Goal: Ask a question

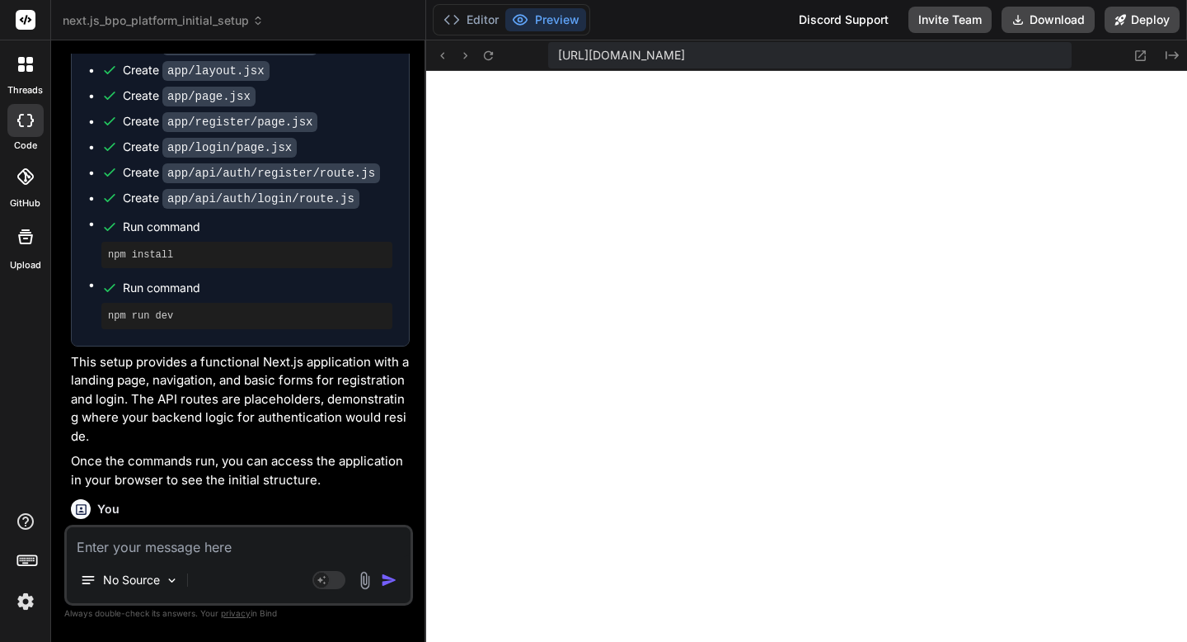
scroll to position [10427, 0]
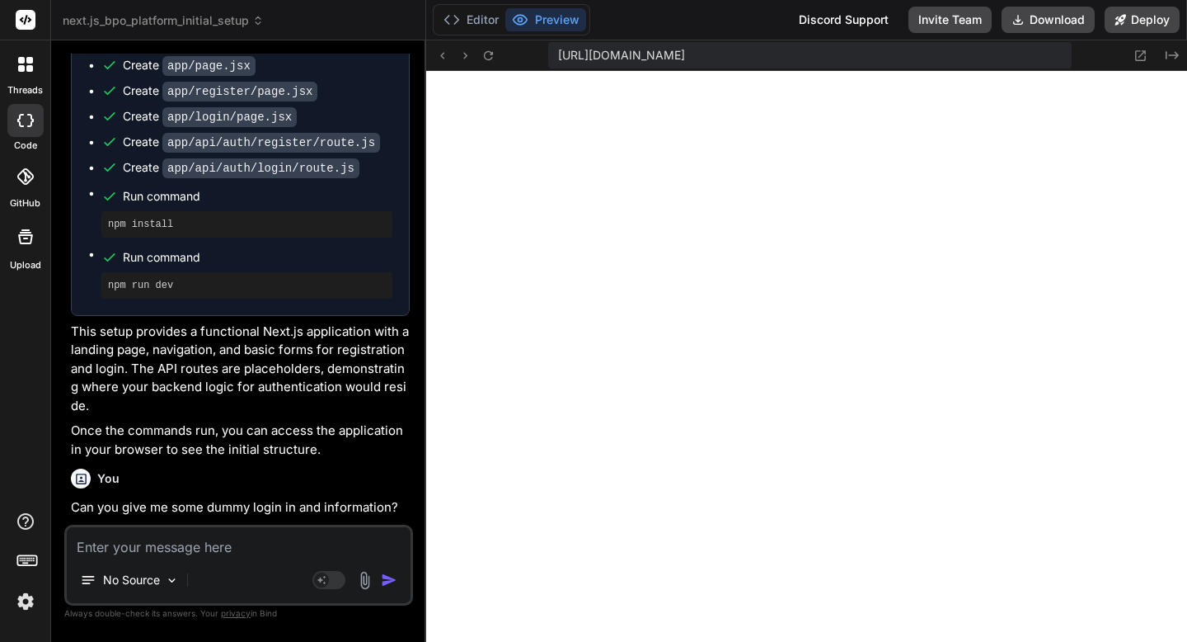
drag, startPoint x: 242, startPoint y: 384, endPoint x: 124, endPoint y: 388, distance: 118.8
click at [125, 627] on code "test@example.com" at bounding box center [229, 634] width 208 height 14
copy code "test@example.com"
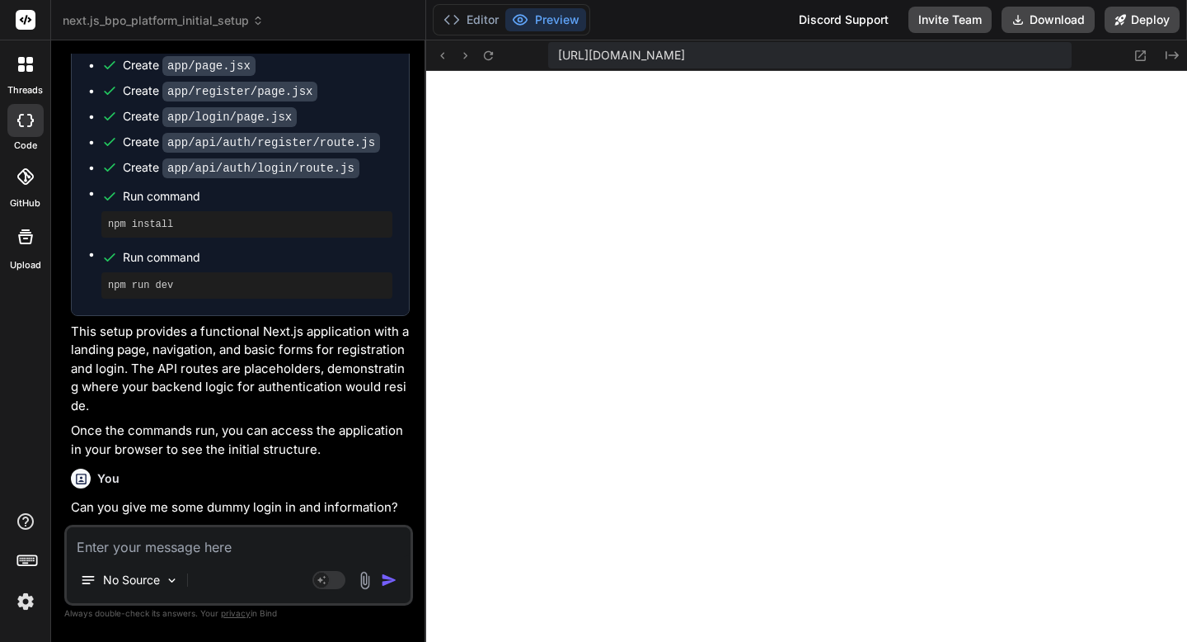
copy code "password"
drag, startPoint x: 242, startPoint y: 385, endPoint x: 127, endPoint y: 378, distance: 114.9
click at [127, 627] on code "test@example.com" at bounding box center [229, 634] width 208 height 14
copy code "test@example.com"
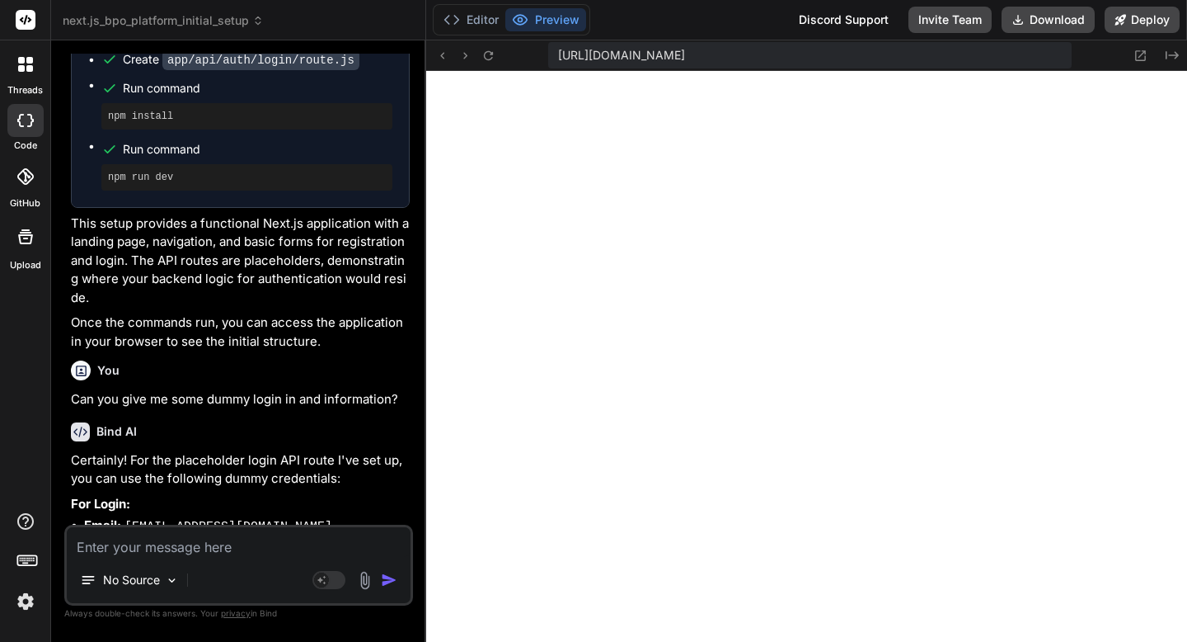
click at [302, 538] on textarea at bounding box center [239, 542] width 344 height 30
type textarea "I"
type textarea "x"
type textarea "I"
type textarea "x"
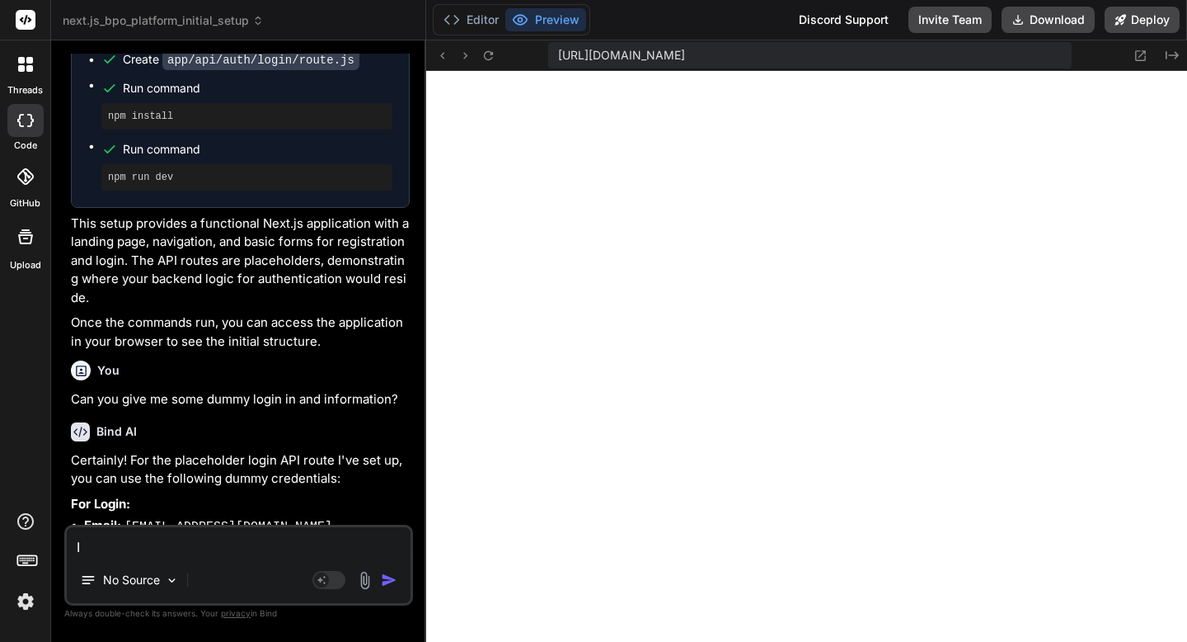
type textarea "I u"
type textarea "x"
type textarea "I us"
type textarea "x"
type textarea "I use"
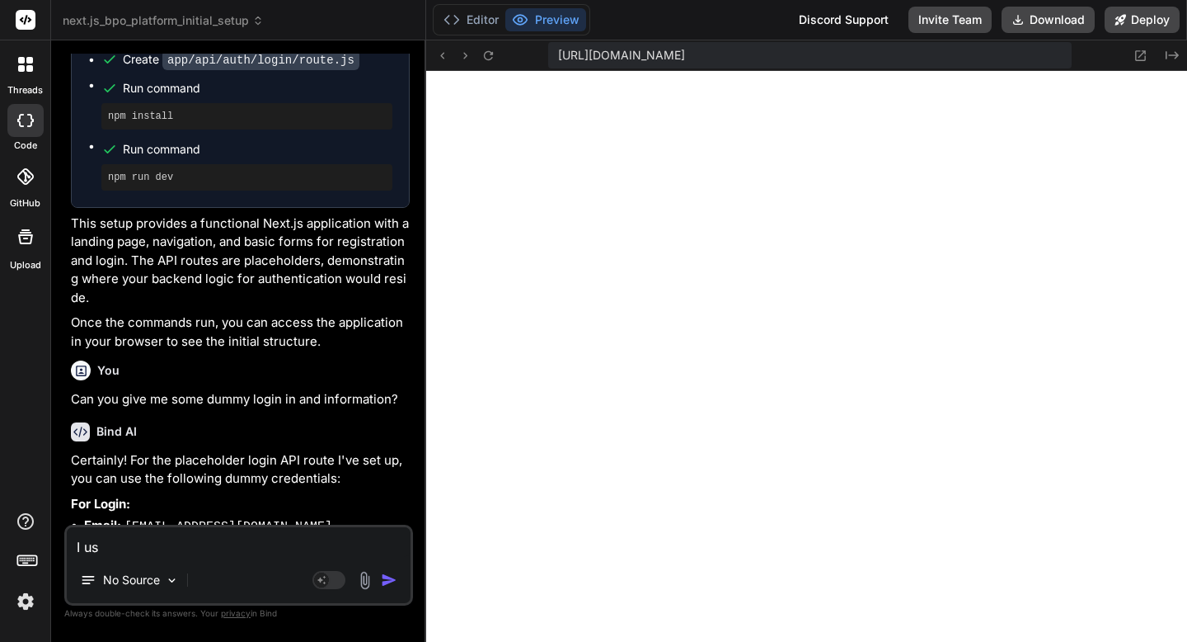
type textarea "x"
type textarea "I use"
type textarea "x"
type textarea "I use t"
type textarea "x"
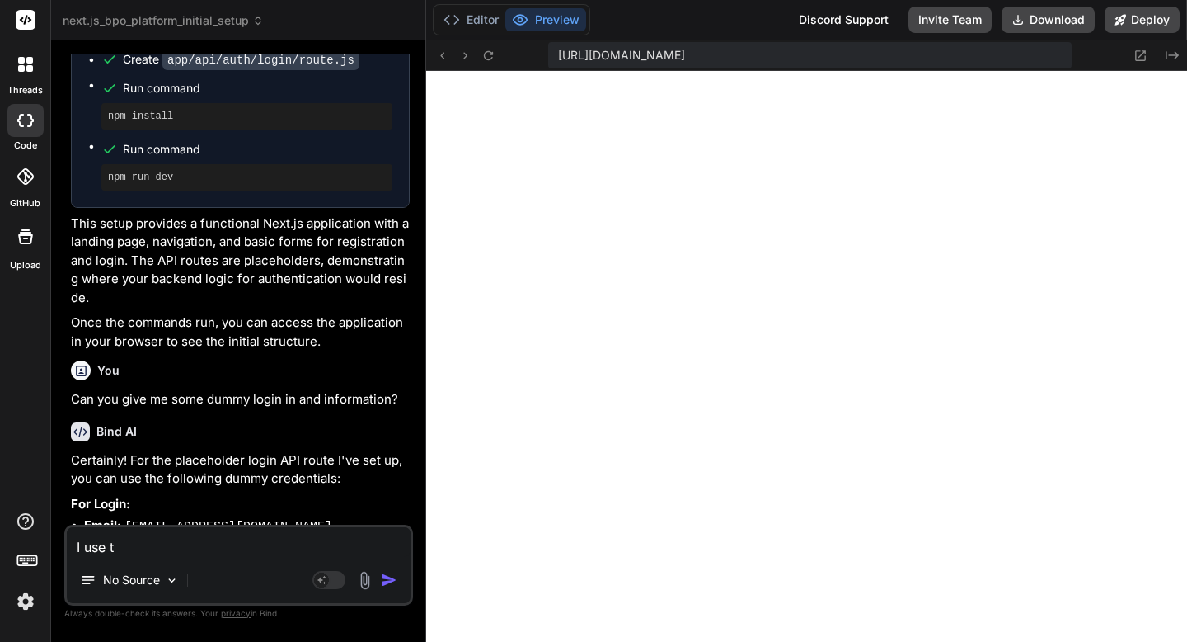
type textarea "I use th"
type textarea "x"
type textarea "I use the"
type textarea "x"
type textarea "I use the"
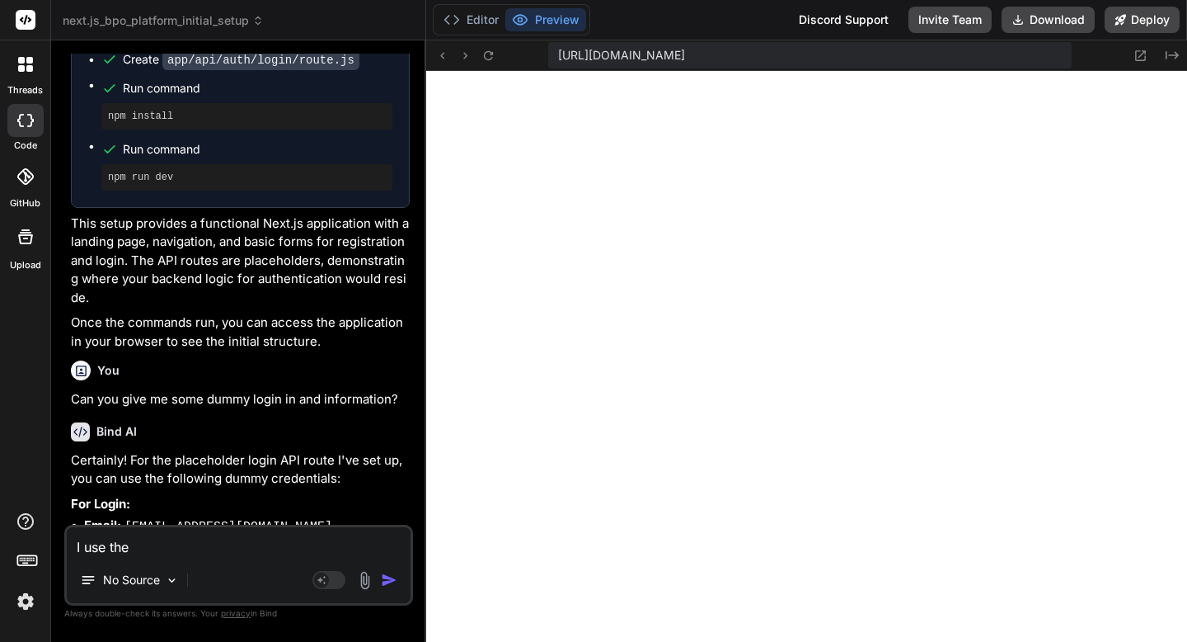
type textarea "x"
type textarea "I use the ui"
type textarea "x"
type textarea "I use the u"
type textarea "x"
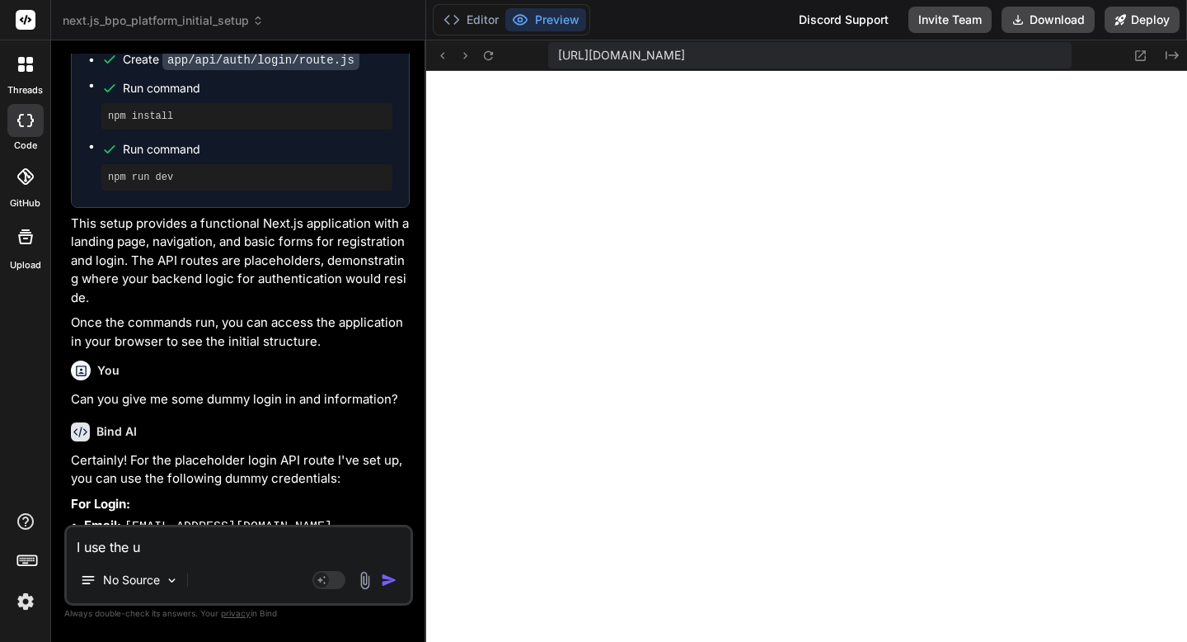
type textarea "I use the"
type textarea "x"
type textarea "I use the i"
type textarea "x"
type textarea "I use the in"
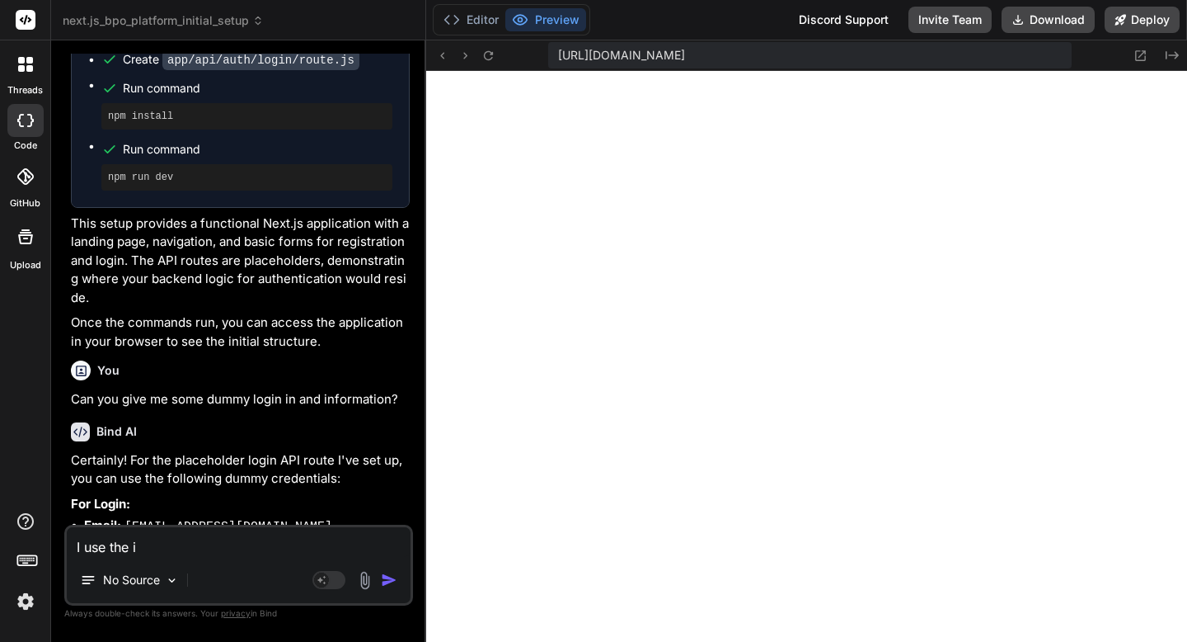
type textarea "x"
type textarea "I use the inf"
type textarea "x"
type textarea "I use the info"
type textarea "x"
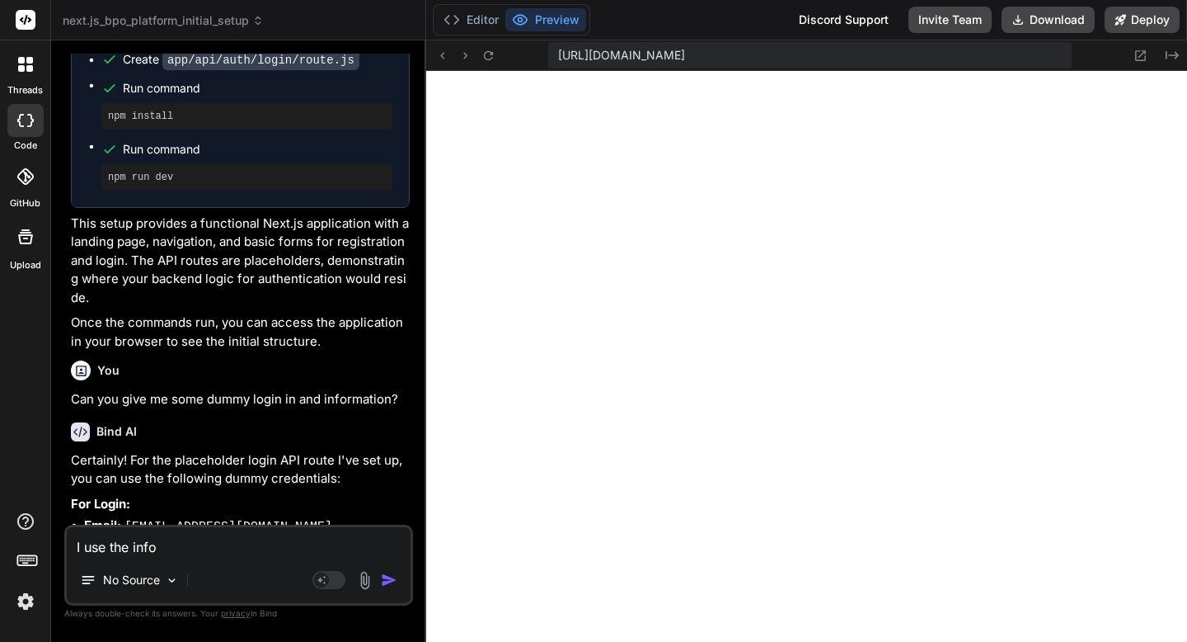
type textarea "I use the information"
type textarea "x"
type textarea "I use the information a"
type textarea "x"
type textarea "I use the information an"
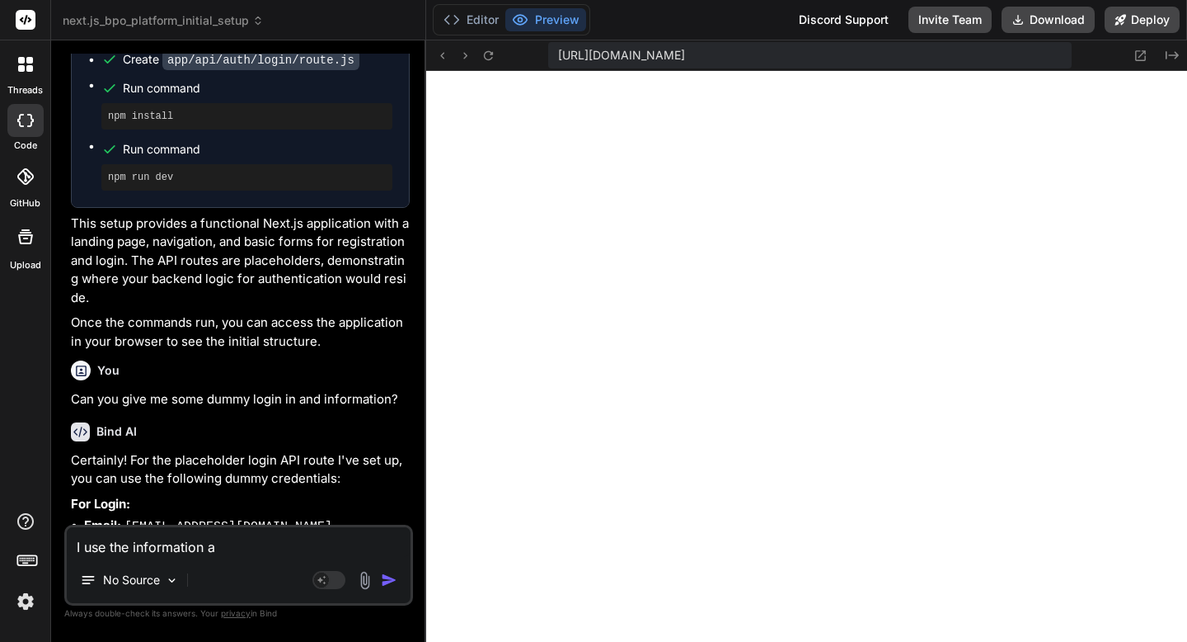
type textarea "x"
type textarea "I use the information and"
type textarea "x"
type textarea "I use the information and"
type textarea "x"
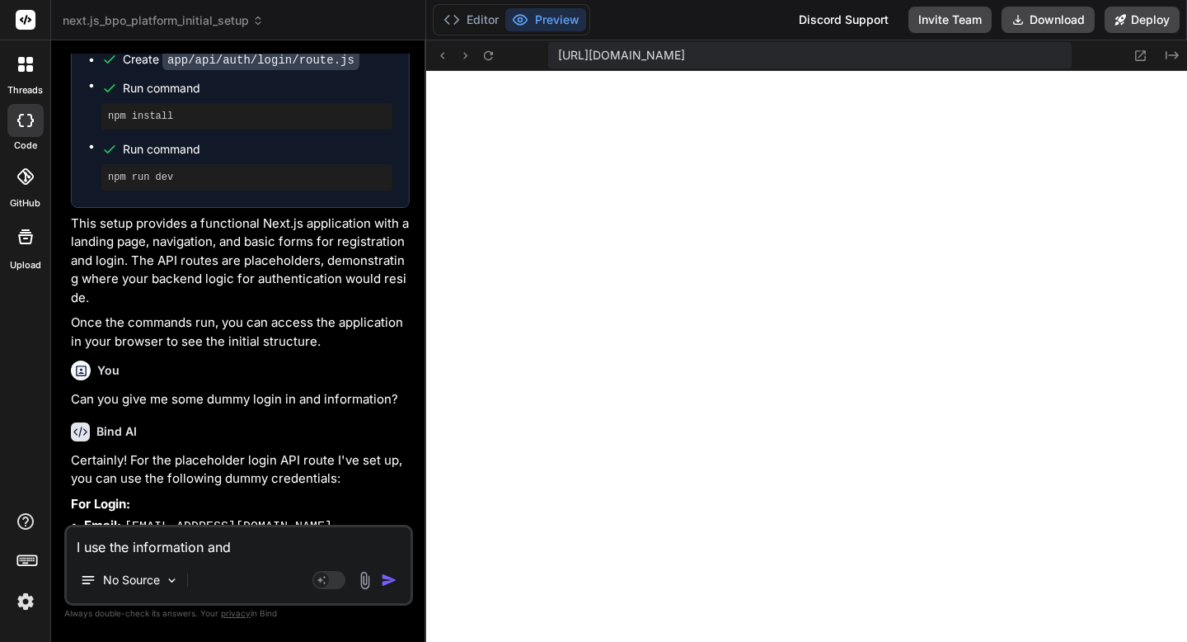
type textarea "I use the information and n"
type textarea "x"
type textarea "I use the information and no"
type textarea "x"
type textarea "I use the information and not"
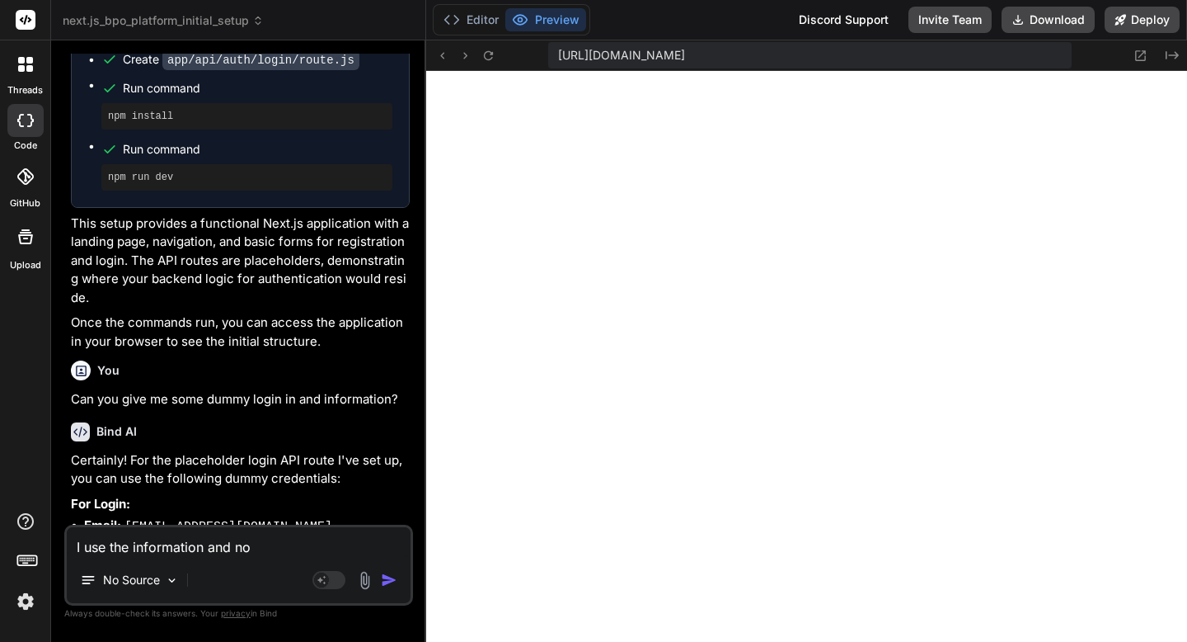
type textarea "x"
type textarea "I use the information and noth"
type textarea "x"
type textarea "I use the information and nothe"
type textarea "x"
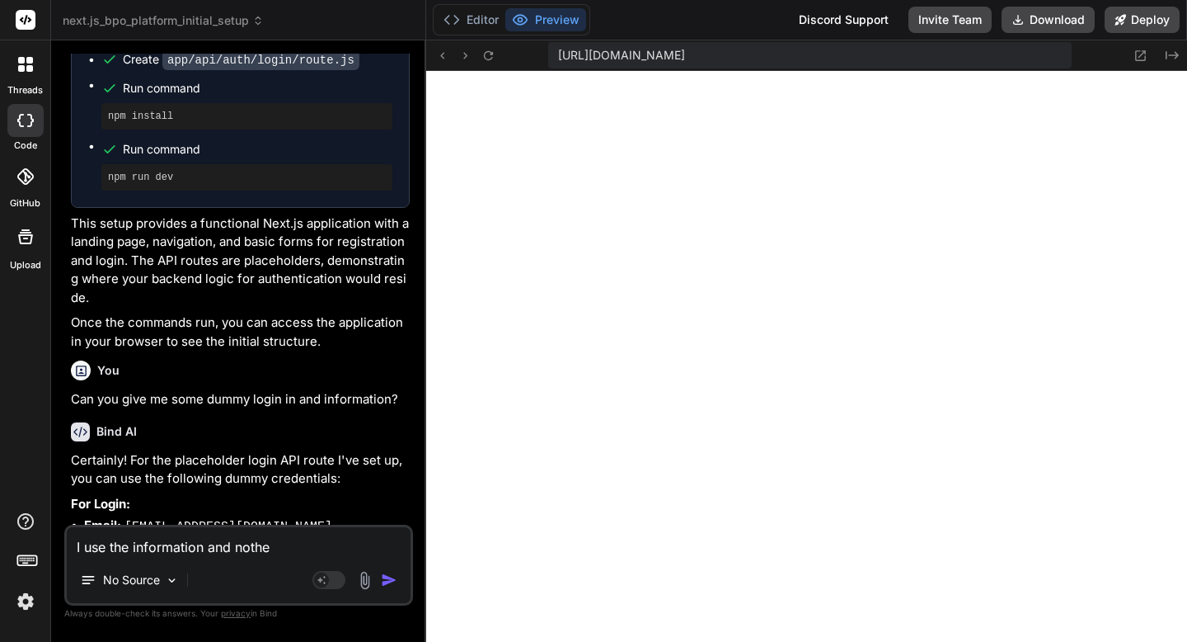
type textarea "I use the information and nothet"
type textarea "x"
type textarea "I use the information and nothet"
type textarea "x"
type textarea "I use the information and nothet"
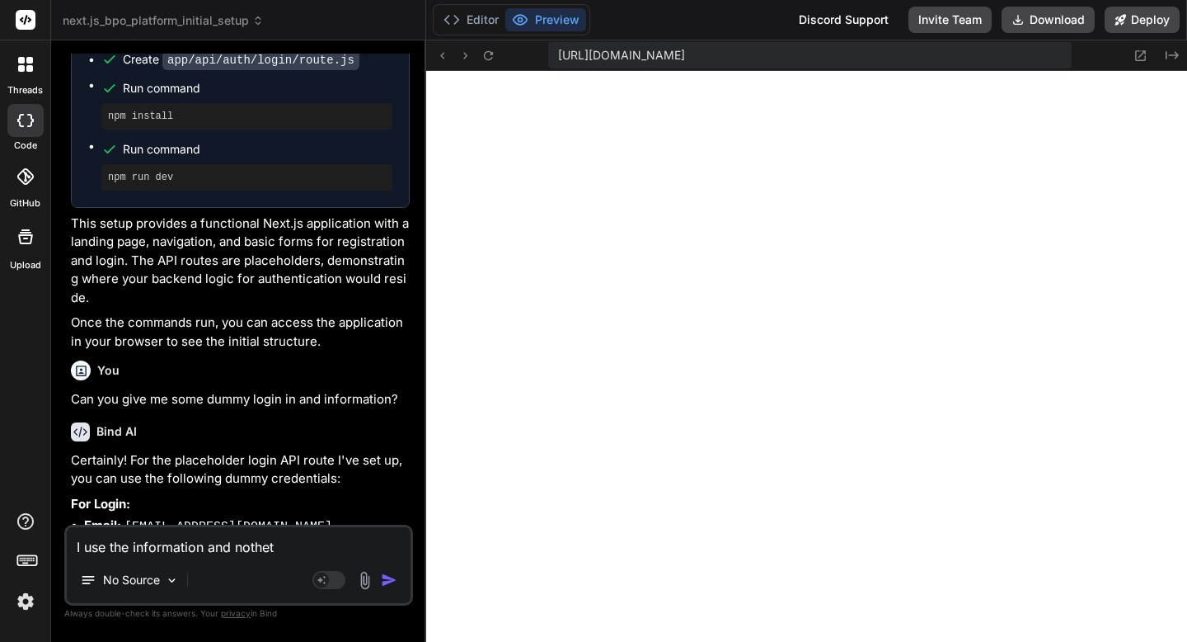
type textarea "x"
type textarea "I use the information and nothe"
type textarea "x"
type textarea "I use the information and noth"
type textarea "x"
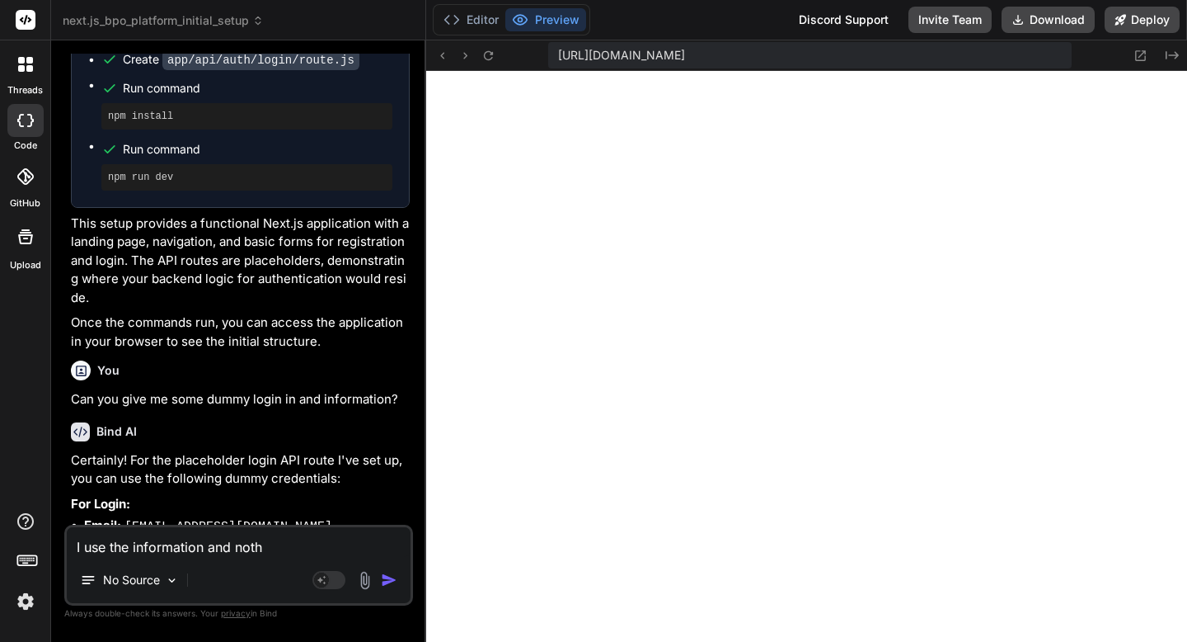
type textarea "I use the information and nothings"
type textarea "x"
type textarea "I use the information and nothings"
type textarea "x"
type textarea "I use the information and nothing"
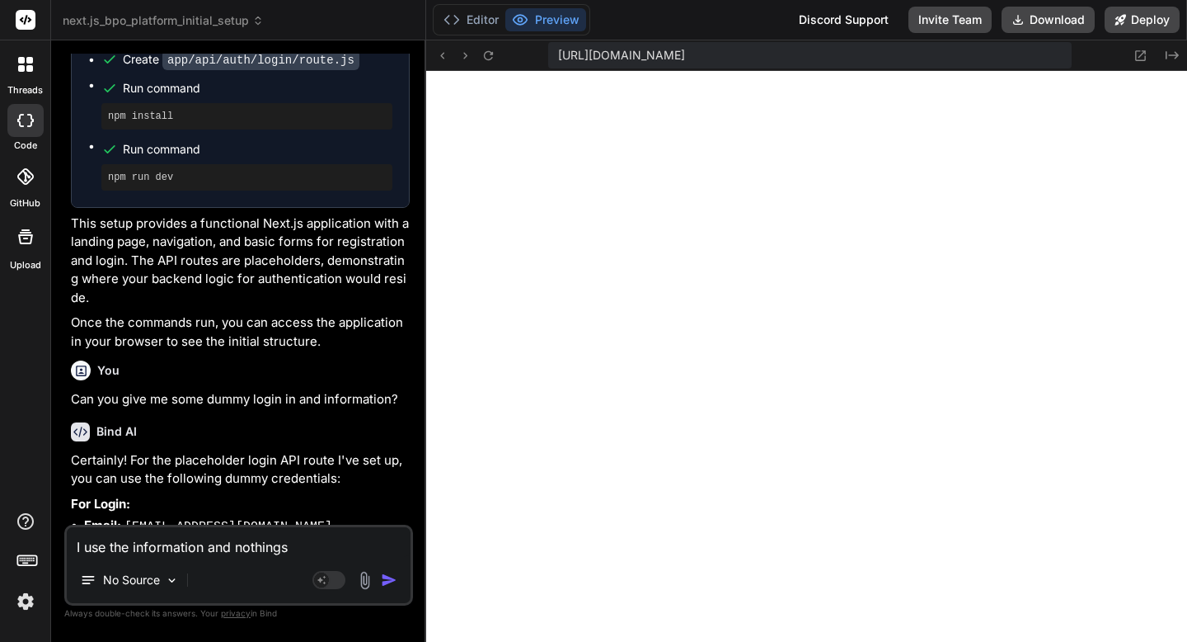
type textarea "x"
type textarea "I use the information and nothing"
type textarea "x"
type textarea "I use the information and nothing h"
type textarea "x"
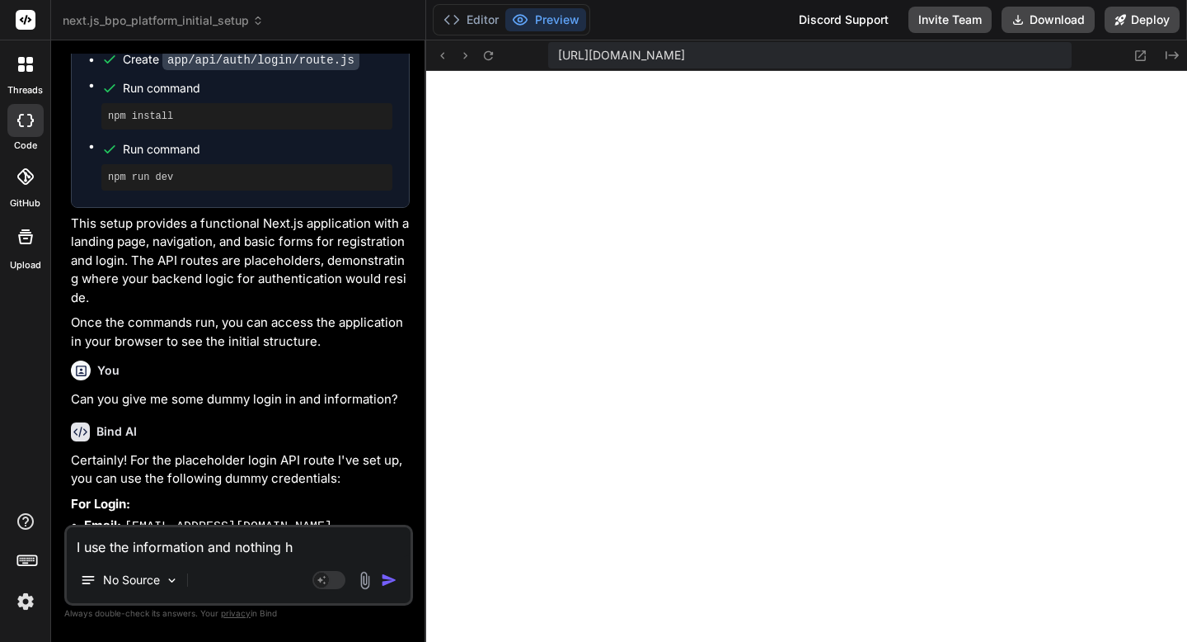
type textarea "I use the information and nothing ha"
type textarea "x"
type textarea "I use the information and nothing hap"
type textarea "x"
type textarea "I use the information and nothing happ"
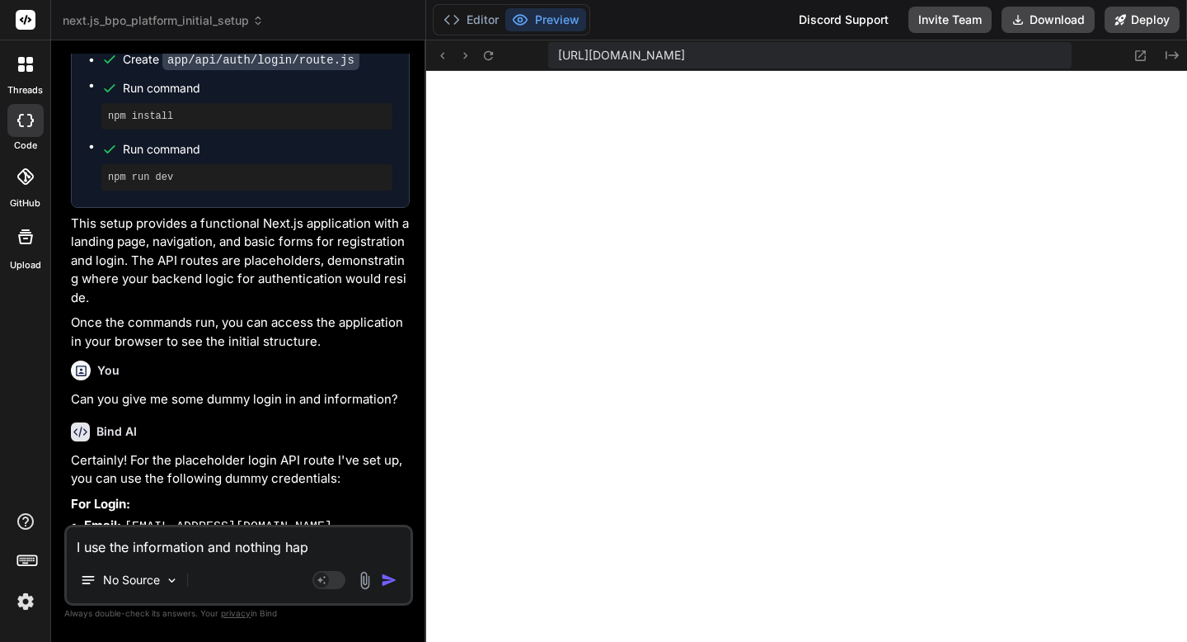
type textarea "x"
type textarea "I use the information and nothing happening"
type textarea "x"
type textarea "I use the information and nothing happening j"
type textarea "x"
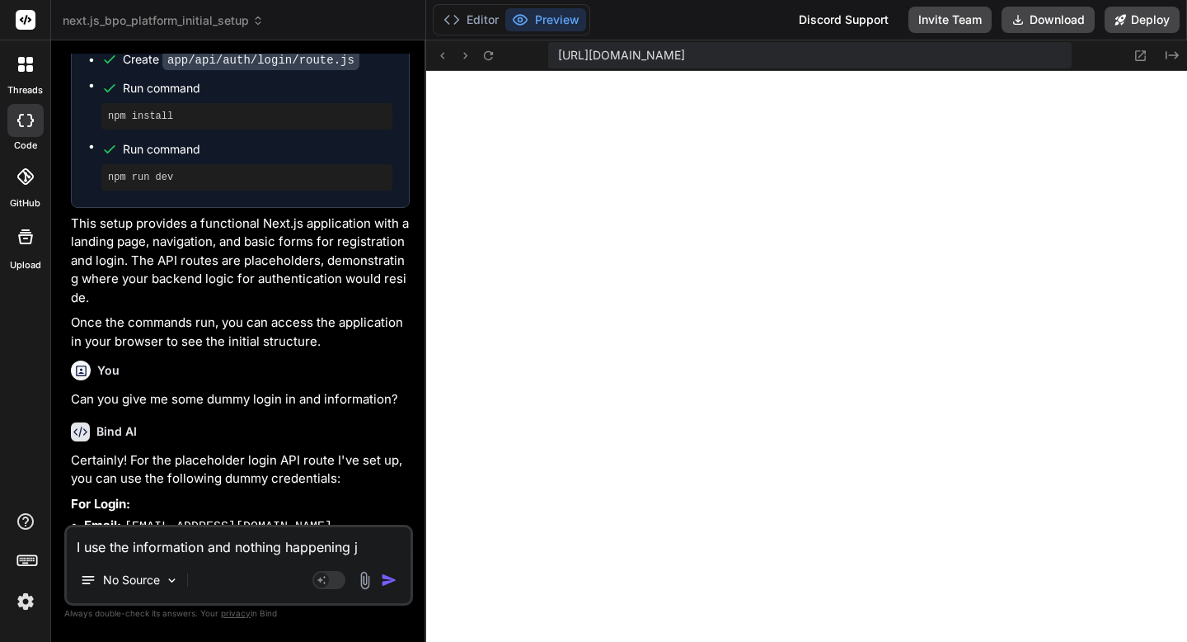
type textarea "I use the information and nothing happening ju"
type textarea "x"
type textarea "I use the information and nothing happening jus"
type textarea "x"
type textarea "I use the information and nothing happening just"
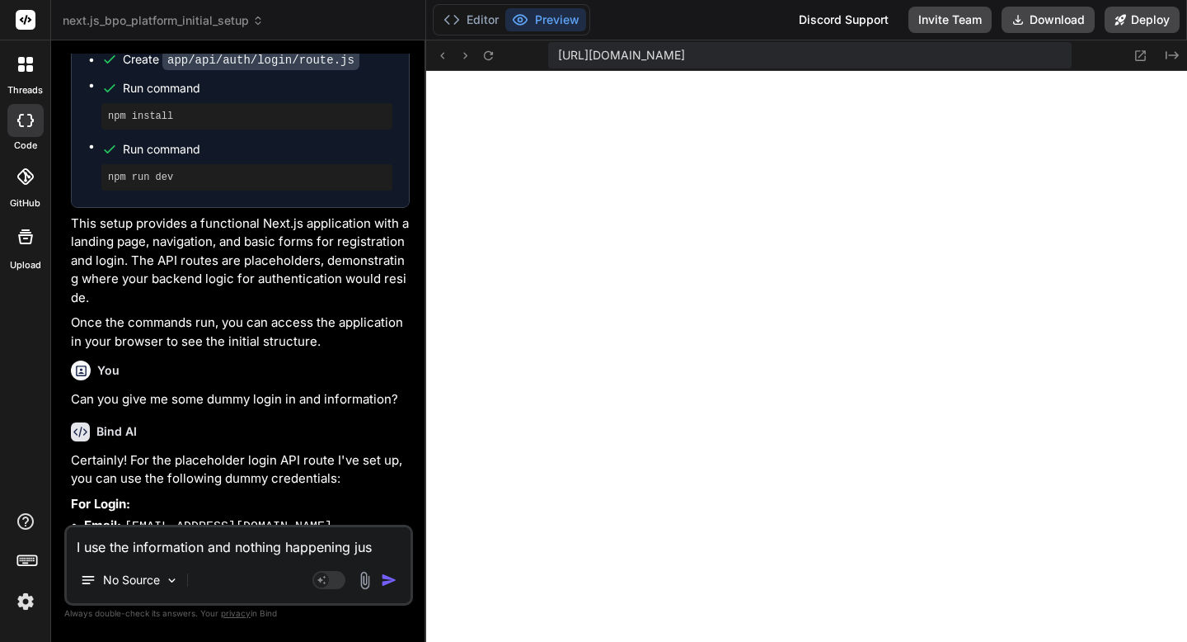
type textarea "x"
type textarea "I use the information and nothing happening just"
type textarea "x"
type textarea "I use the information and nothing happening just k"
type textarea "x"
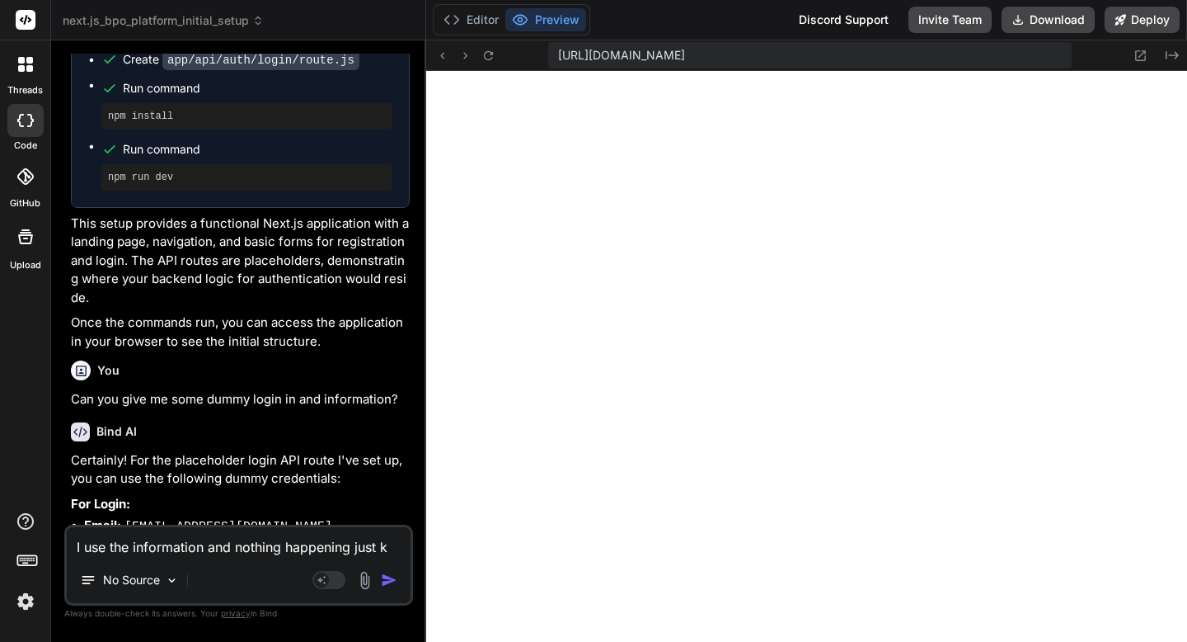
type textarea "I use the information and nothing happening just ke"
type textarea "x"
type textarea "I use the information and nothing happening just kee"
type textarea "x"
type textarea "I use the information and nothing happening just keep"
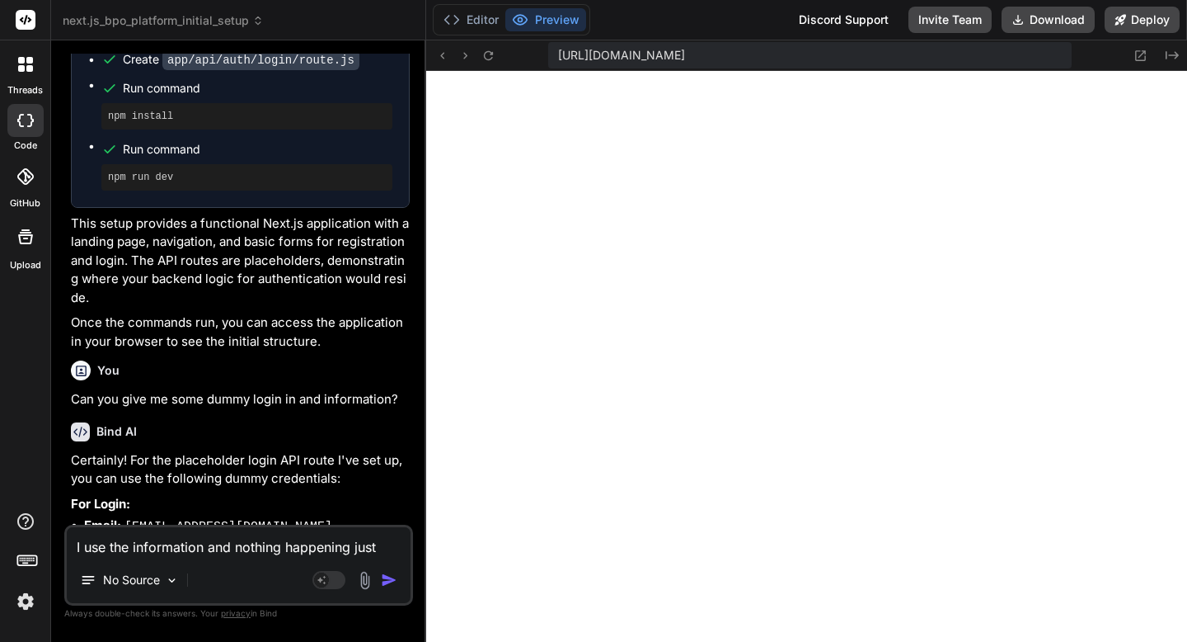
type textarea "x"
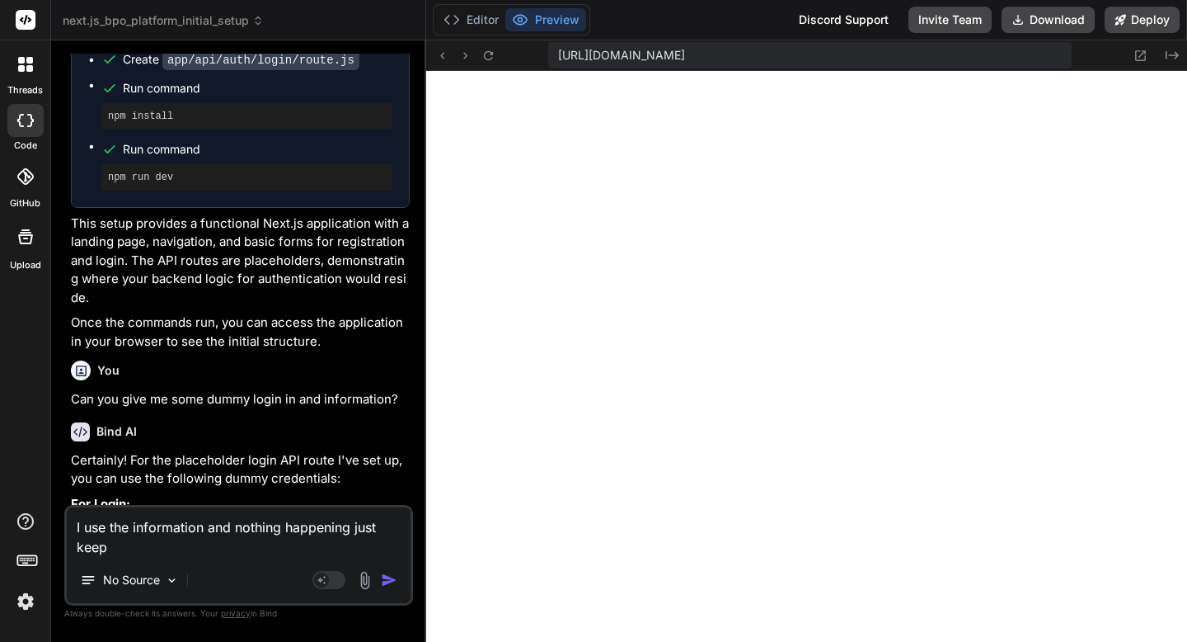
type textarea "I use the information and nothing happening just keep"
type textarea "x"
type textarea "I use the information and nothing happening just keep l"
type textarea "x"
type textarea "I use the information and nothing happening just keep lo"
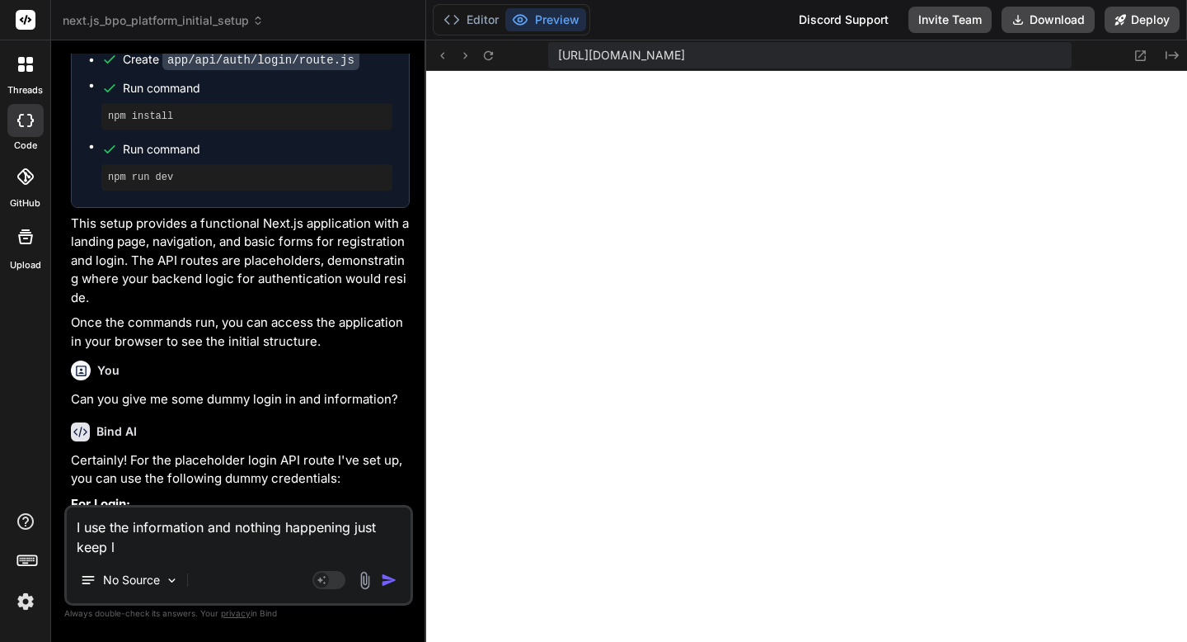
type textarea "x"
type textarea "I use the information and nothing happening just keep loo"
type textarea "x"
type textarea "I use the information and nothing happening just keep loop"
type textarea "x"
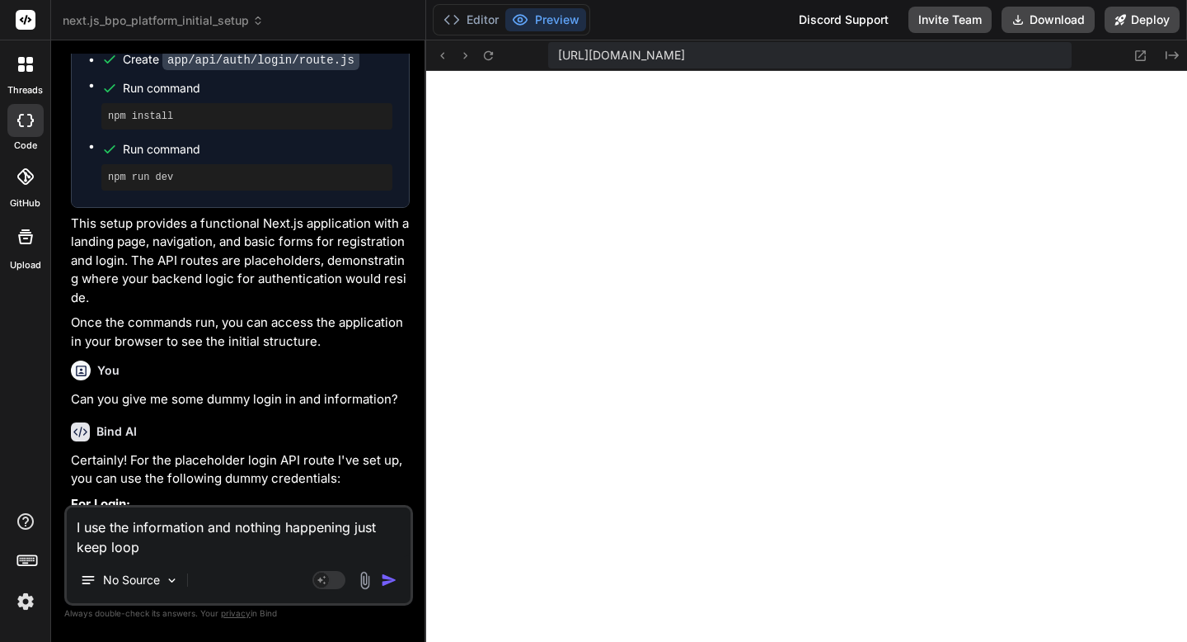
type textarea "I use the information and nothing happening just keep loopi"
type textarea "x"
type textarea "I use the information and nothing happening just keep loopin"
type textarea "x"
type textarea "I use the information and nothing happening just keep looping"
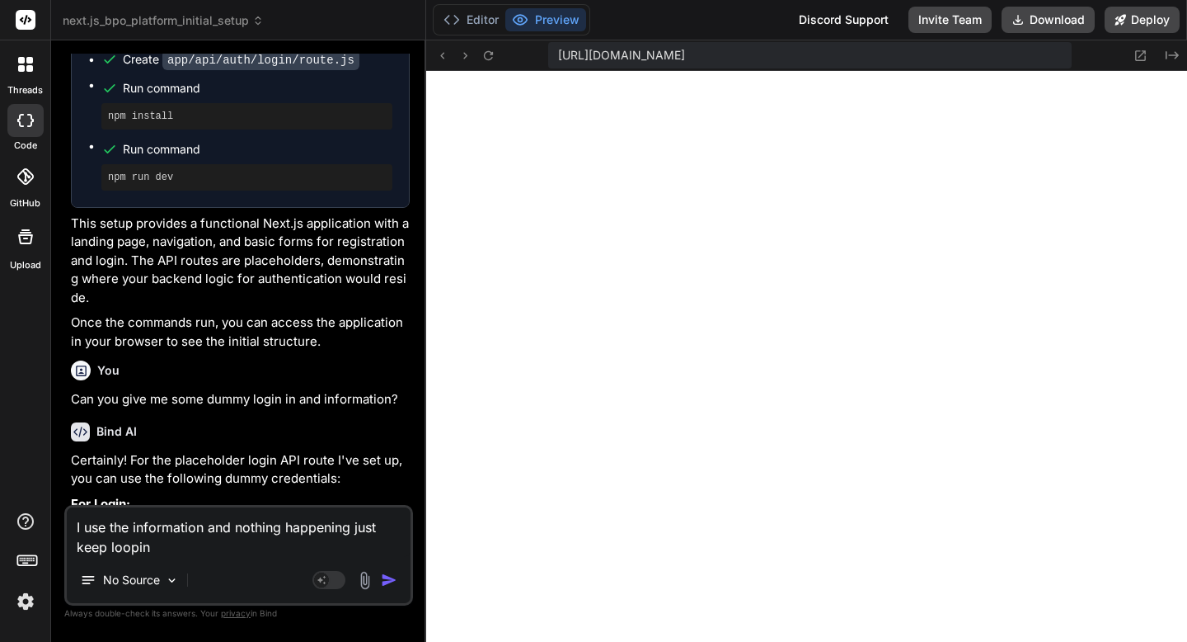
type textarea "x"
type textarea "I use the information and nothing happening just keep looping"
type textarea "x"
type textarea "I use the information and nothing happening just keep looping m"
type textarea "x"
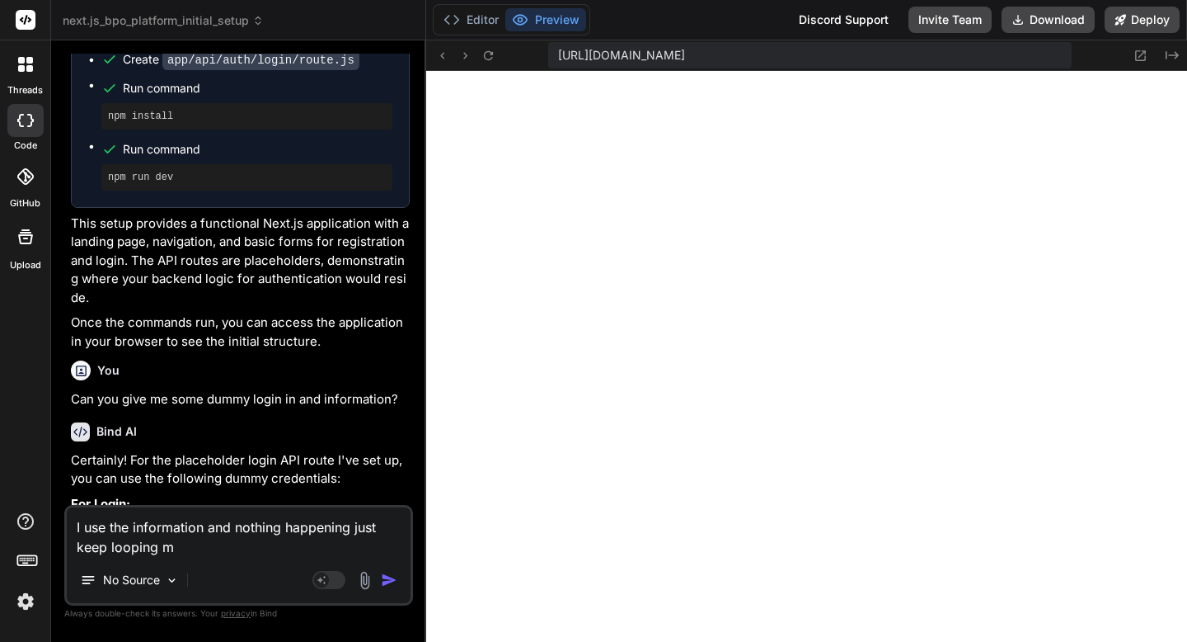
type textarea "I use the information and nothing happening just keep looping my"
type textarea "x"
type textarea "I use the information and nothing happening just keep looping my"
type textarea "x"
type textarea "I use the information and nothing happening just keep looping my b"
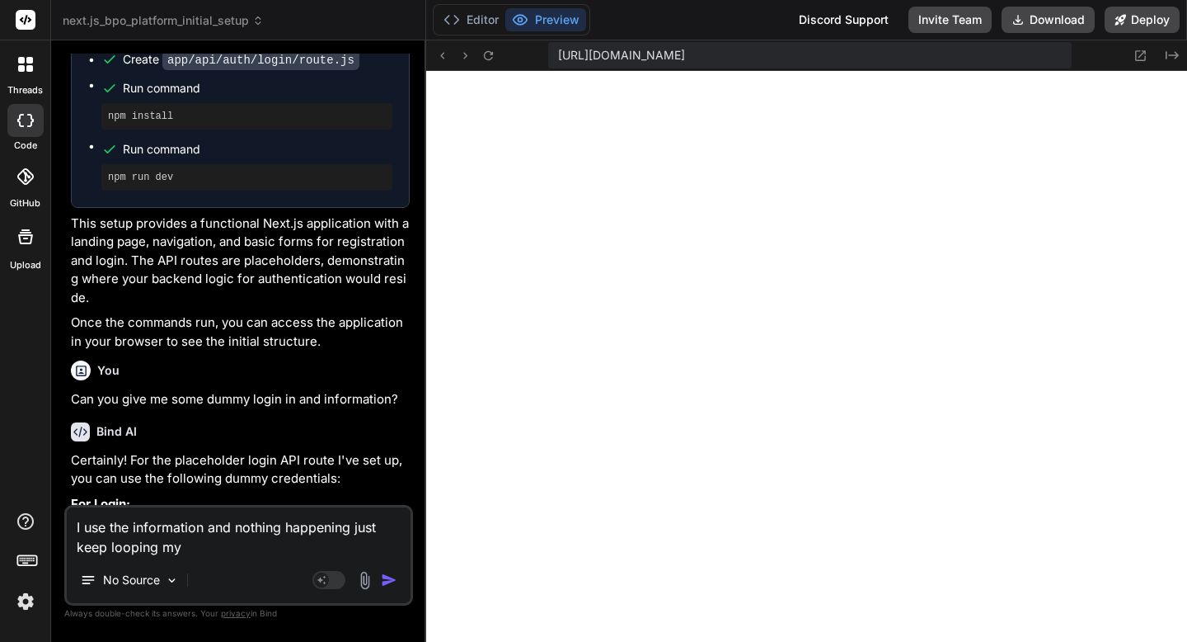
type textarea "x"
type textarea "I use the information and nothing happening just keep looping my ba"
type textarea "x"
type textarea "I use the information and nothing happening just keep looping my bac"
type textarea "x"
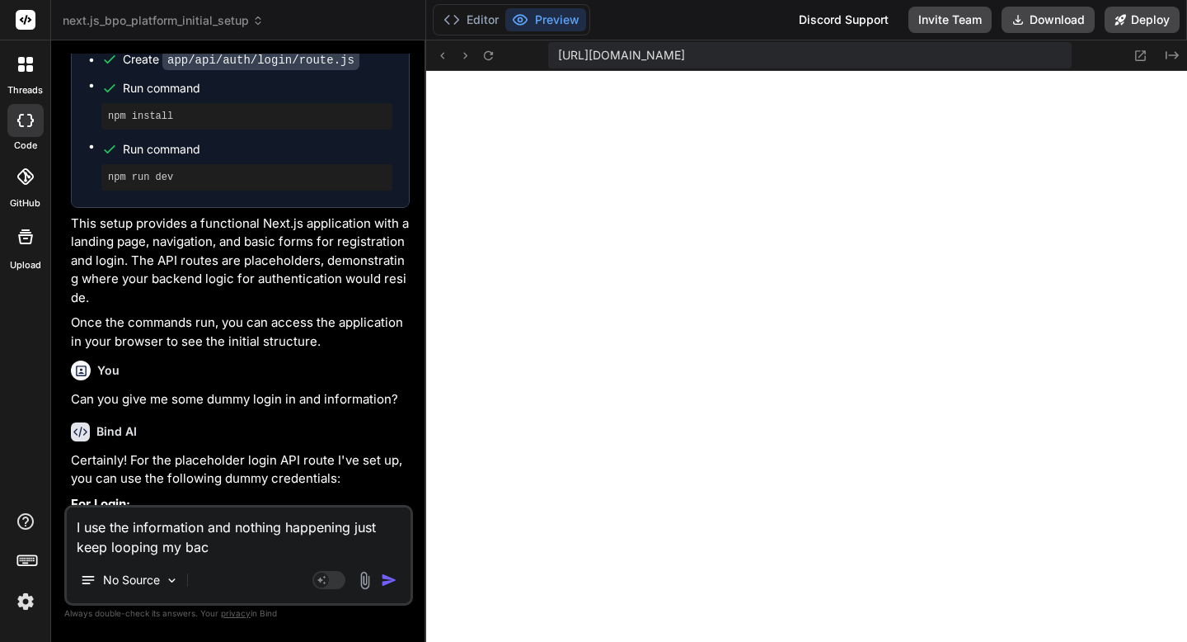
type textarea "I use the information and nothing happening just keep looping my back"
type textarea "x"
type textarea "I use the information and nothing happening just keep looping my back"
type textarea "x"
type textarea "I use the information and nothing happening just keep looping my back t"
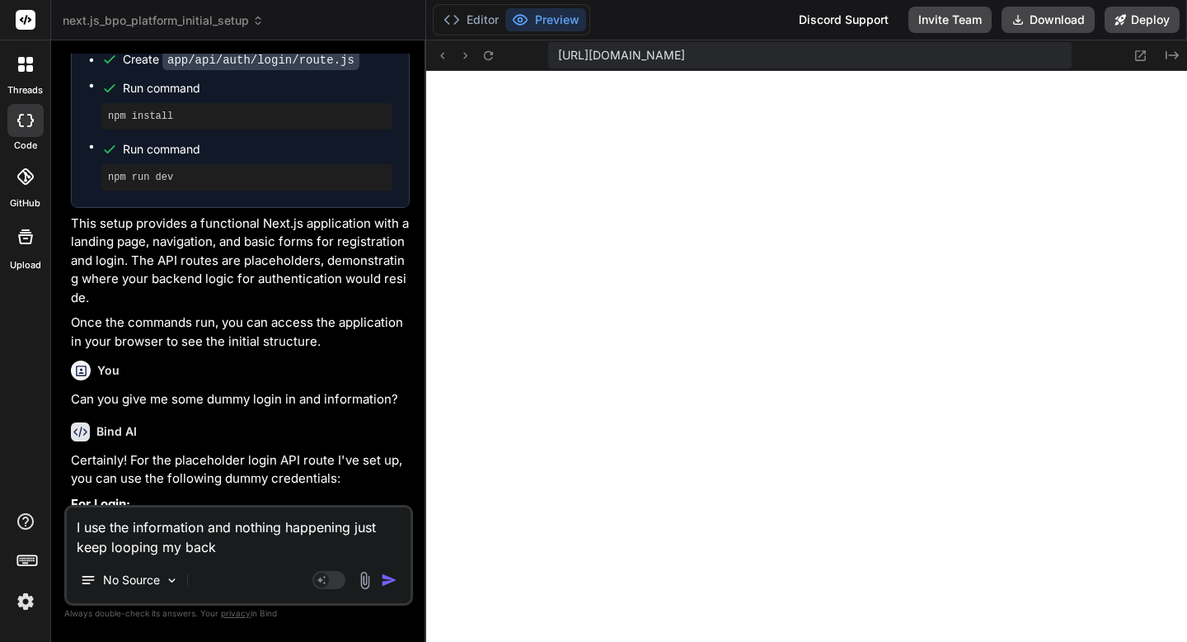
type textarea "x"
type textarea "I use the information and nothing happening just keep looping my back th"
type textarea "x"
type textarea "I use the information and nothing happening just keep looping my back the"
type textarea "x"
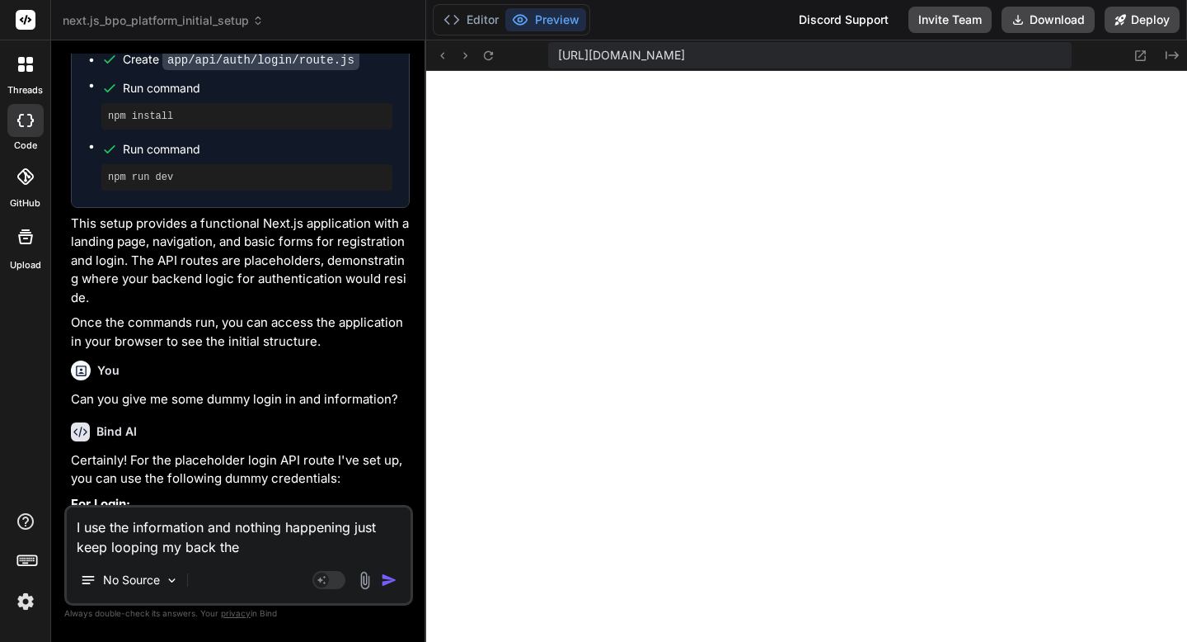
type textarea "I use the information and nothing happening just keep looping my back the"
type textarea "x"
type textarea "I use the information and nothing happening just keep looping my back the l"
type textarea "x"
type textarea "I use the information and nothing happening just keep looping my back the lo"
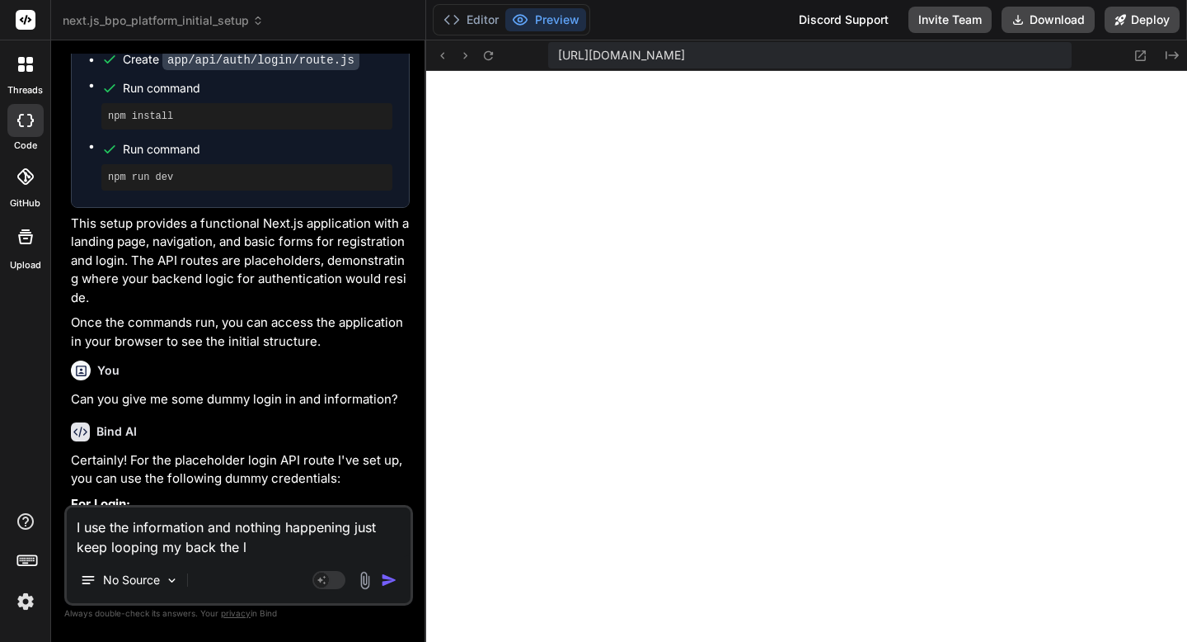
type textarea "x"
type textarea "I use the information and nothing happening just keep looping my back the loi"
type textarea "x"
type textarea "I use the information and nothing happening just keep looping my back the loin"
type textarea "x"
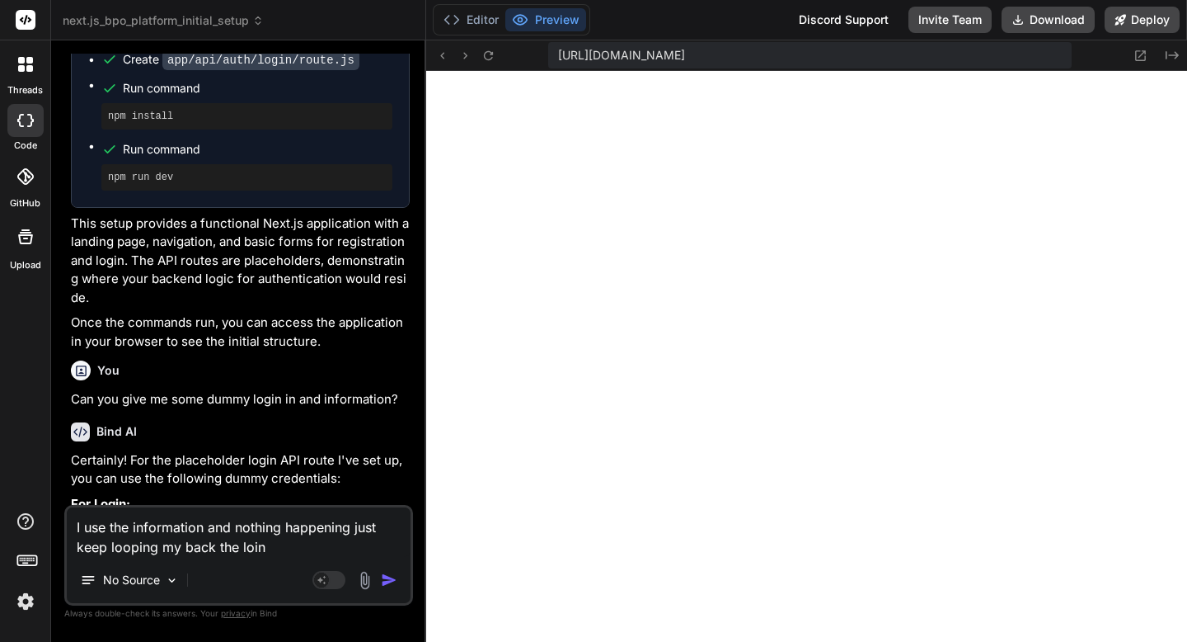
type textarea "I use the information and nothing happening just keep looping my back the loing"
type textarea "x"
type textarea "I use the information and nothing happening just keep looping my back the loing"
type textarea "x"
type textarea "I use the information and nothing happening just keep looping my back the loing"
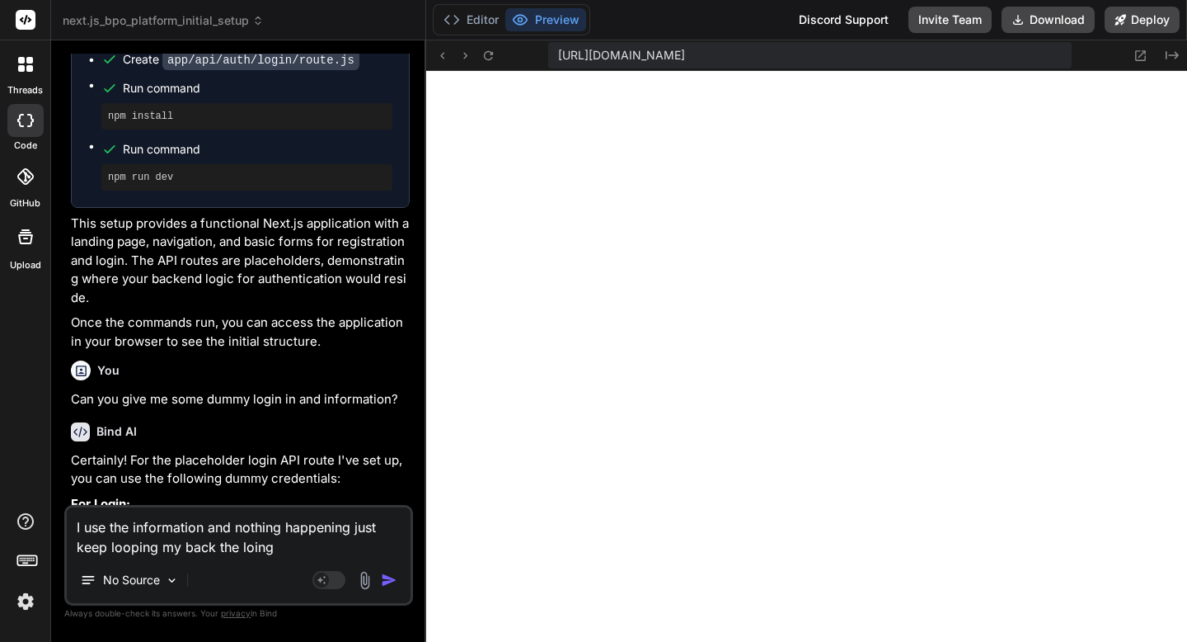
type textarea "x"
type textarea "I use the information and nothing happening just keep looping my back the loin"
type textarea "x"
type textarea "I use the information and nothing happening just keep looping my back the loi"
type textarea "x"
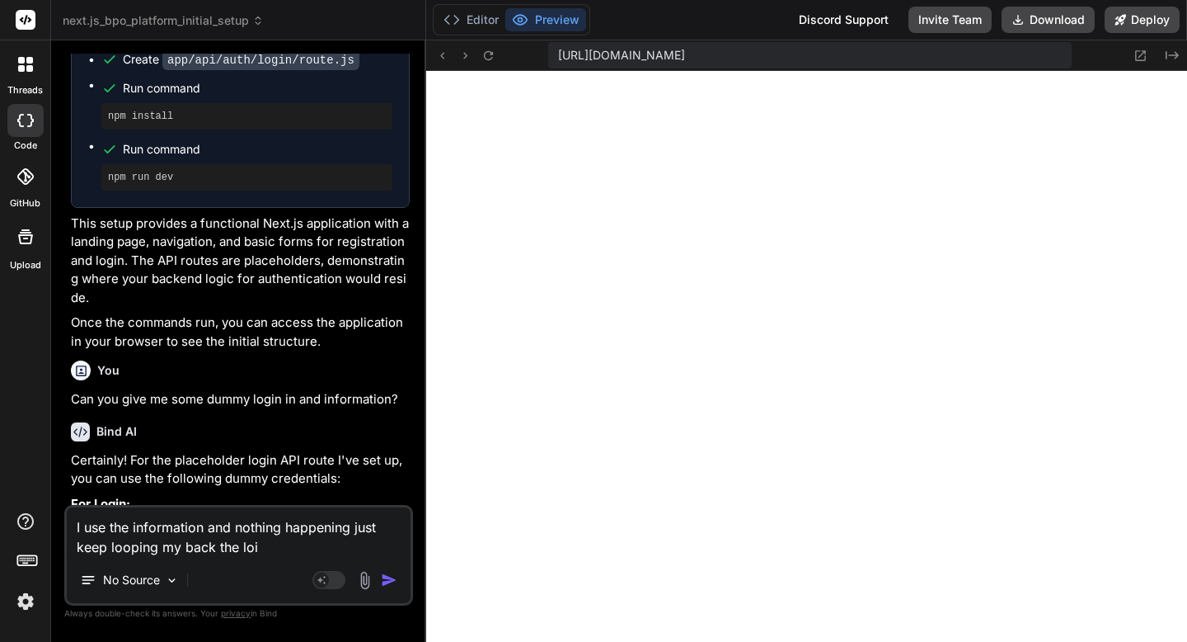
type textarea "I use the information and nothing happening just keep looping my back the lo"
type textarea "x"
type textarea "I use the information and nothing happening just keep looping my back the log"
type textarea "x"
type textarea "I use the information and nothing happening just keep looping my back the logi"
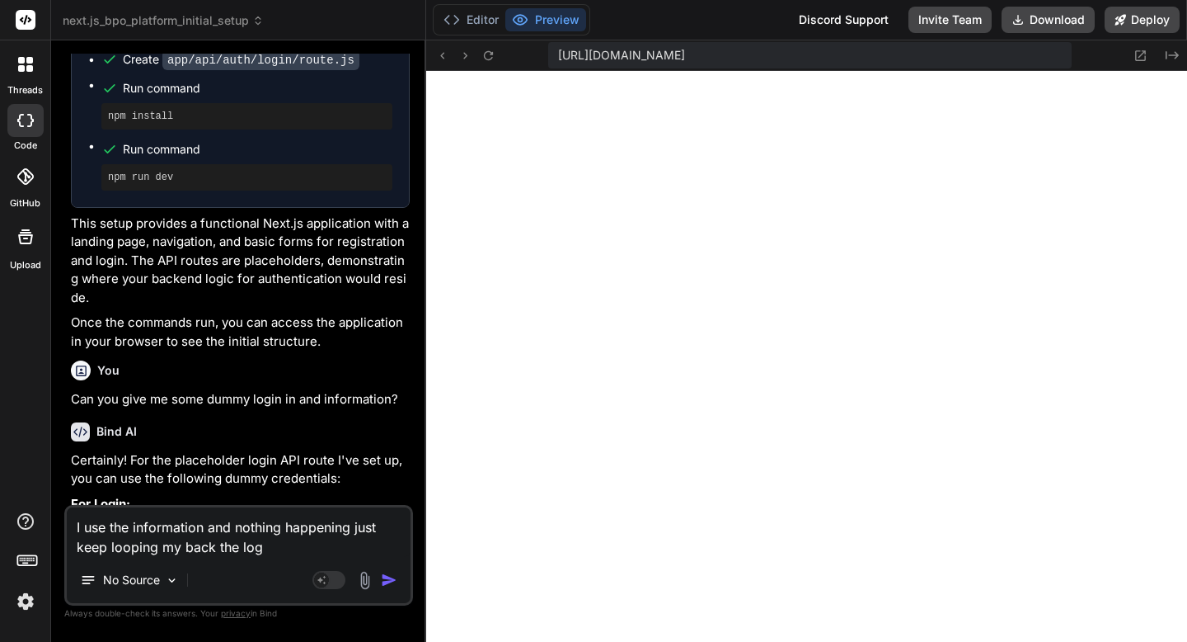
type textarea "x"
type textarea "I use the information and nothing happening just keep looping my back the login"
type textarea "x"
type textarea "I use the information and nothing happening just keep looping my back the login"
type textarea "x"
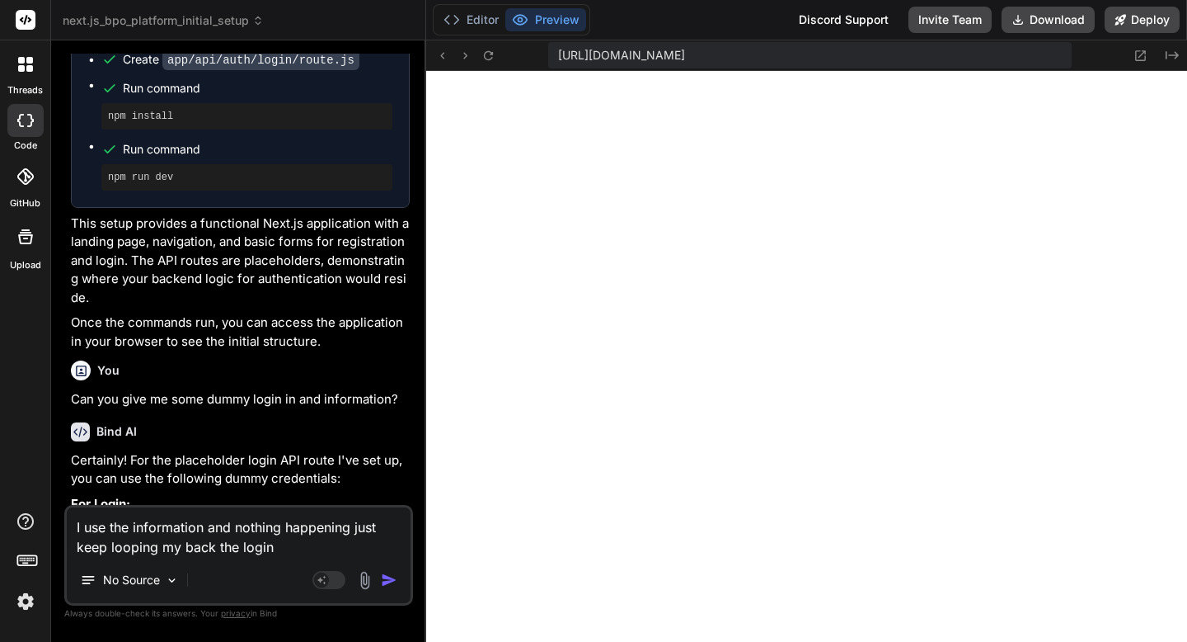
type textarea "I use the information and nothing happening just keep looping my back the login…"
type textarea "x"
type textarea "I use the information and nothing happening just keep looping my back the login…"
type textarea "x"
type textarea "I use the information and nothing happening just keep looping my back the login…"
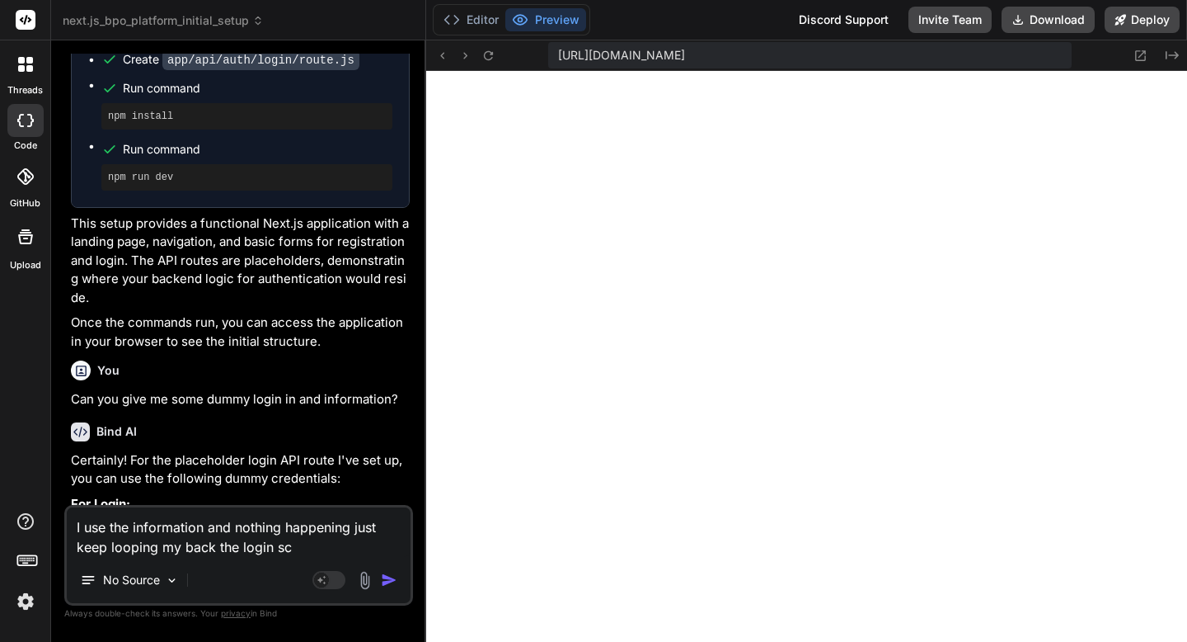
type textarea "x"
type textarea "I use the information and nothing happening just keep looping my back the login…"
type textarea "x"
type textarea "I use the information and nothing happening just keep looping my back the login…"
type textarea "x"
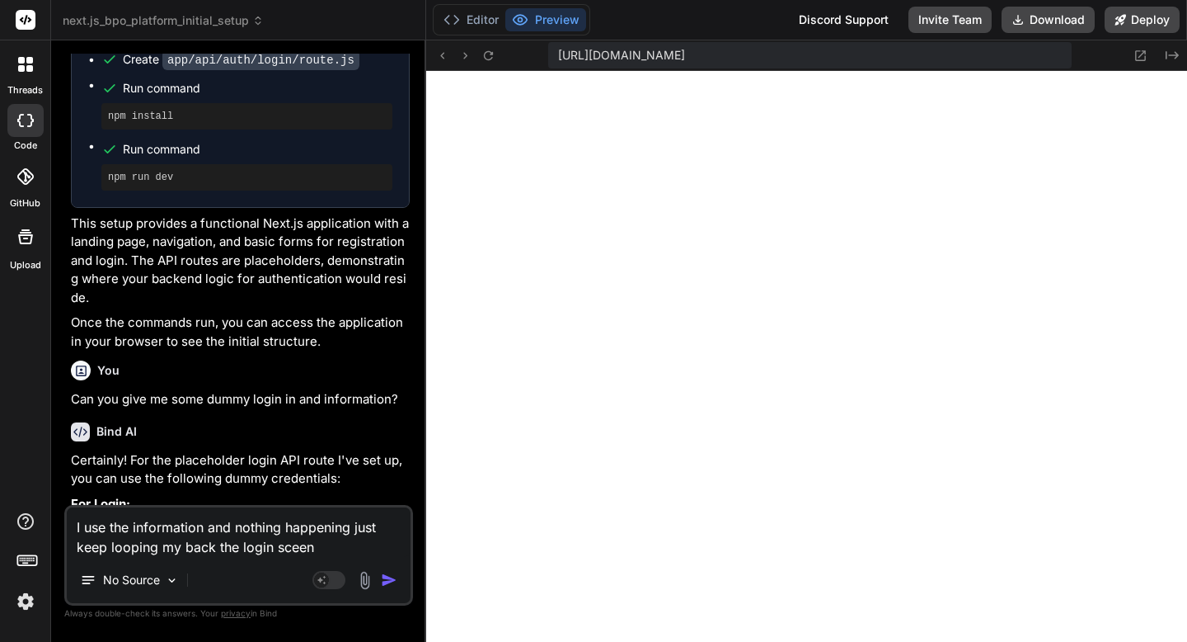
type textarea "I use the information and nothing happening just keep looping my back the login…"
type textarea "x"
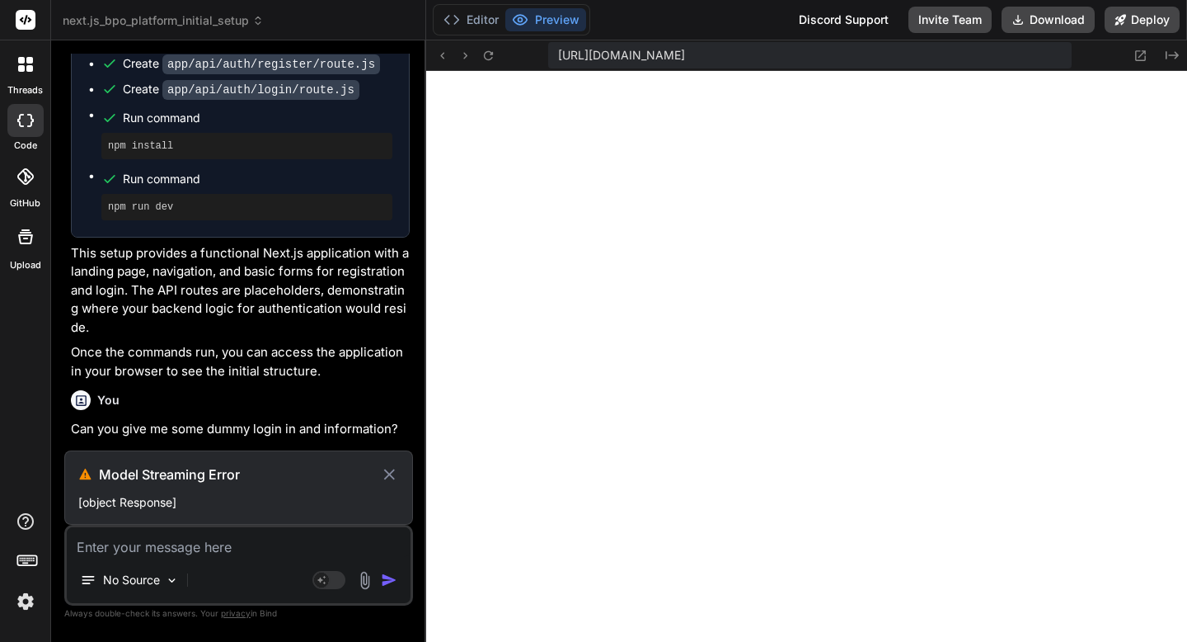
scroll to position [10493, 0]
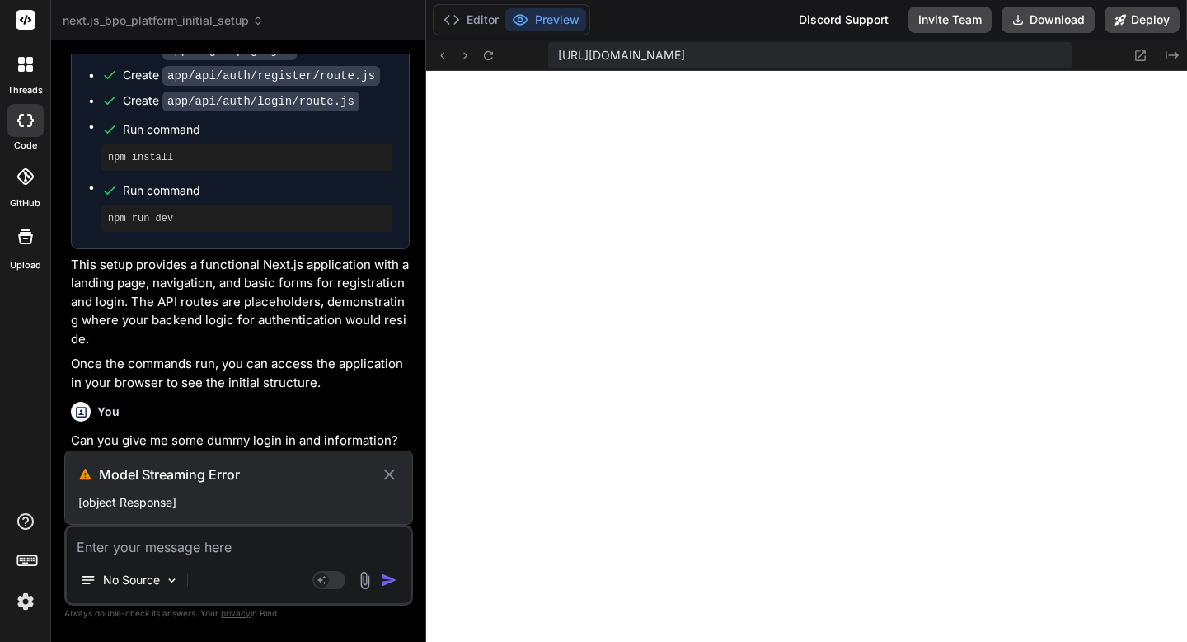
click at [174, 431] on p "Can you give me some dummy login in and information?" at bounding box center [240, 440] width 339 height 19
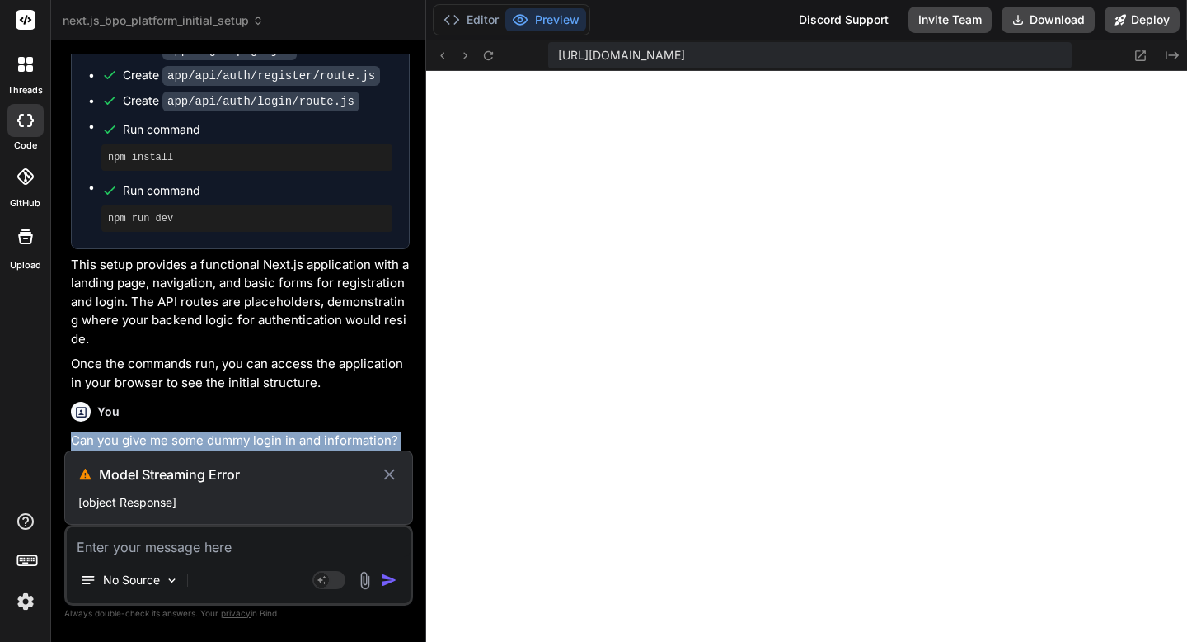
click at [174, 431] on p "Can you give me some dummy login in and information?" at bounding box center [240, 440] width 339 height 19
copy div "Can you give me some dummy login in and information?"
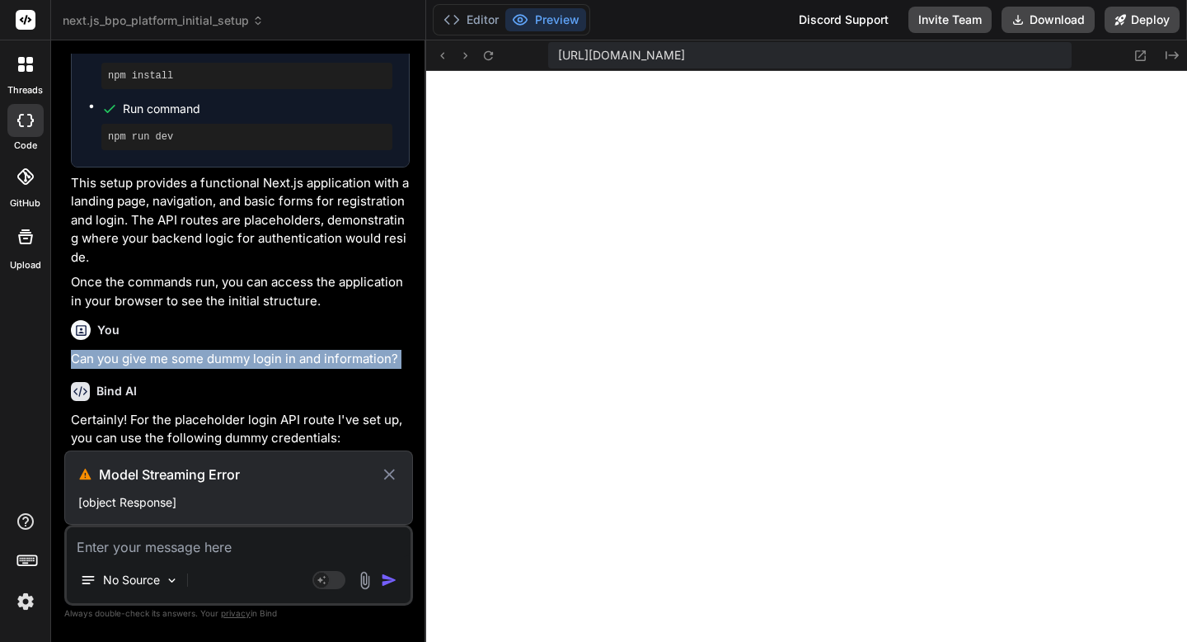
scroll to position [10682, 0]
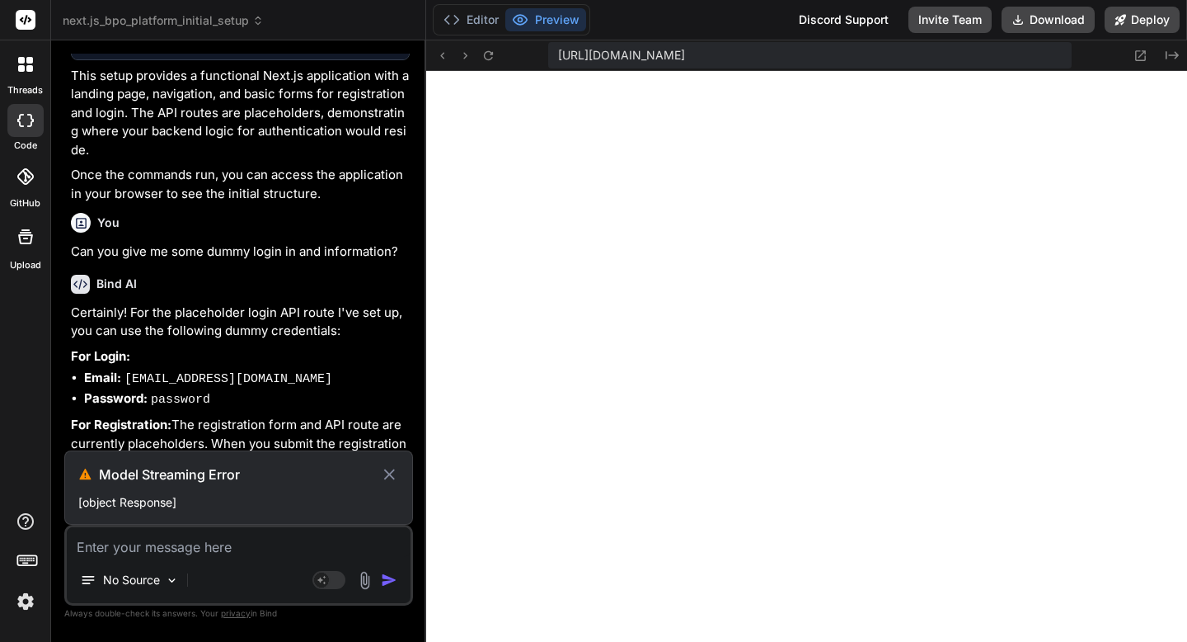
click at [260, 23] on icon at bounding box center [258, 23] width 5 height 2
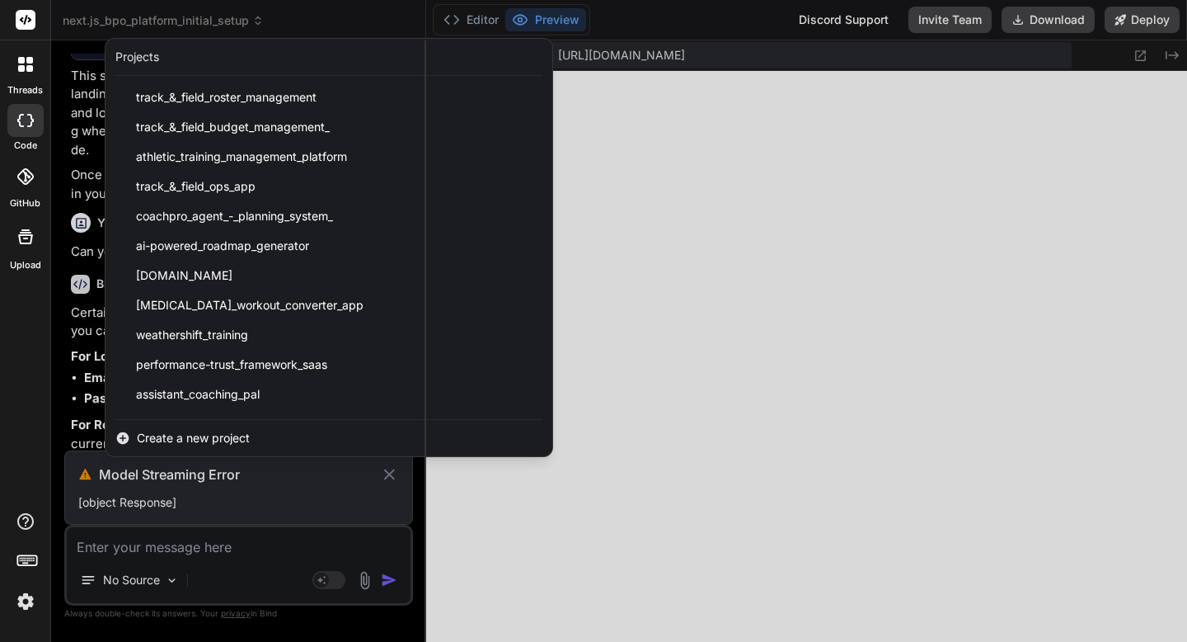
click at [588, 236] on div at bounding box center [593, 321] width 1187 height 642
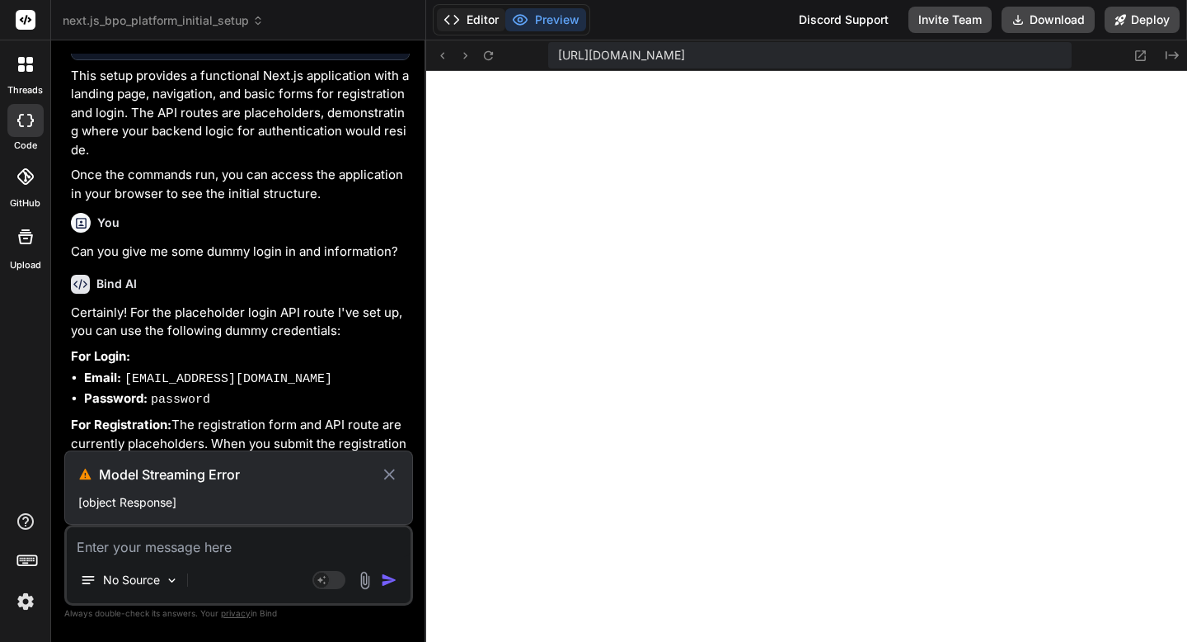
click at [463, 17] on button "Editor" at bounding box center [471, 19] width 68 height 23
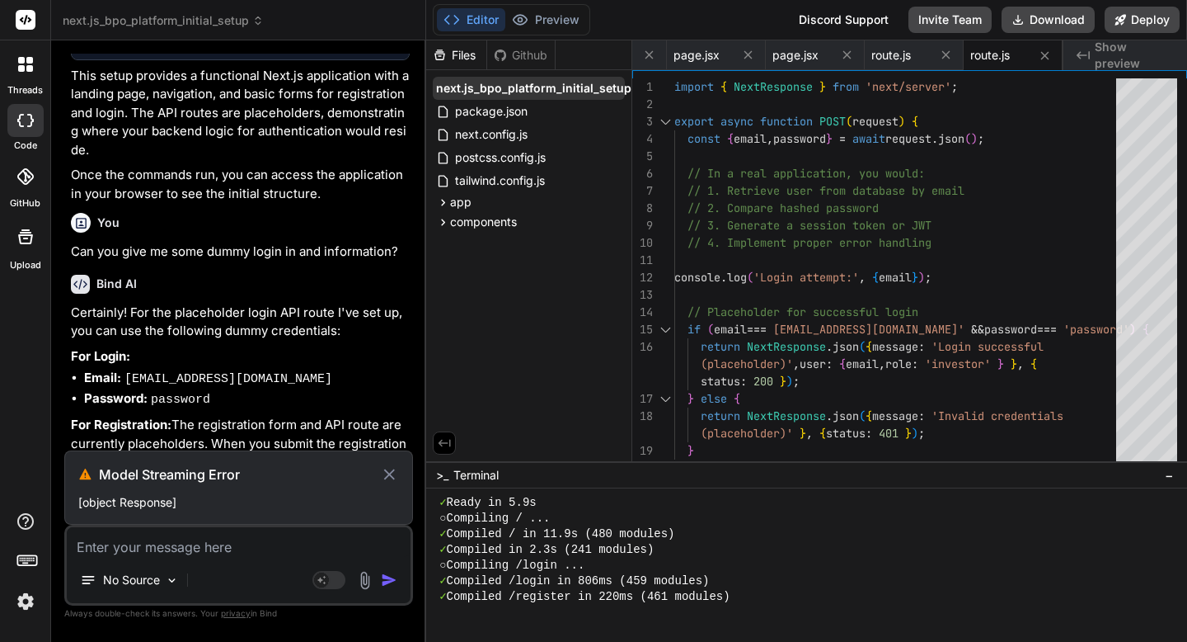
scroll to position [0, 67]
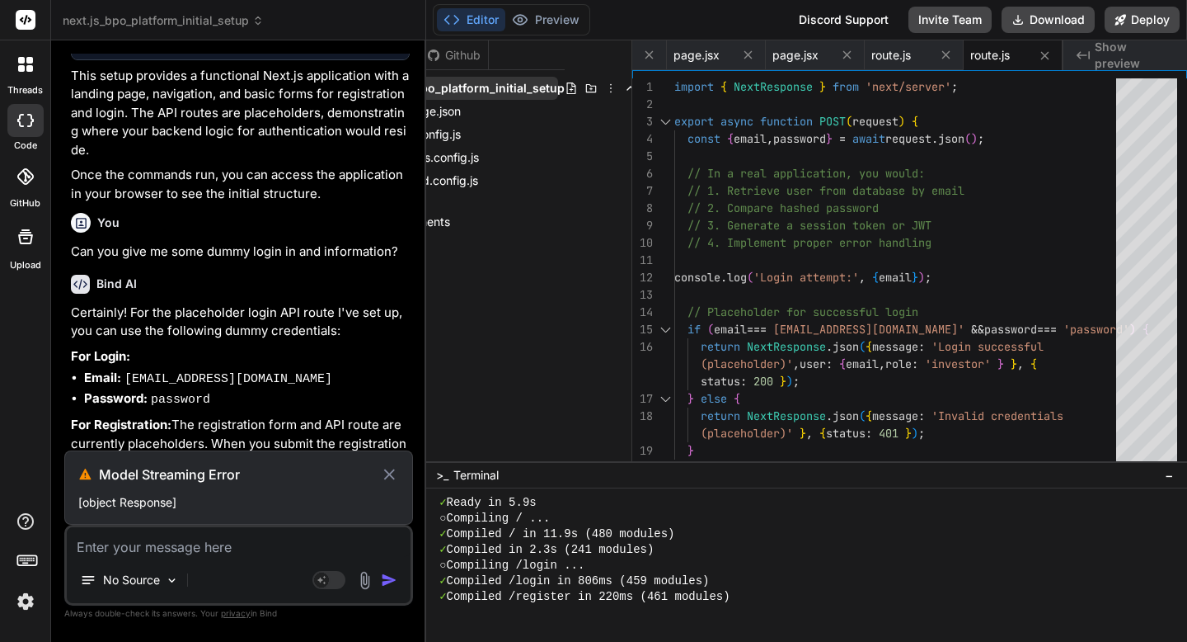
click at [607, 89] on icon at bounding box center [610, 88] width 13 height 13
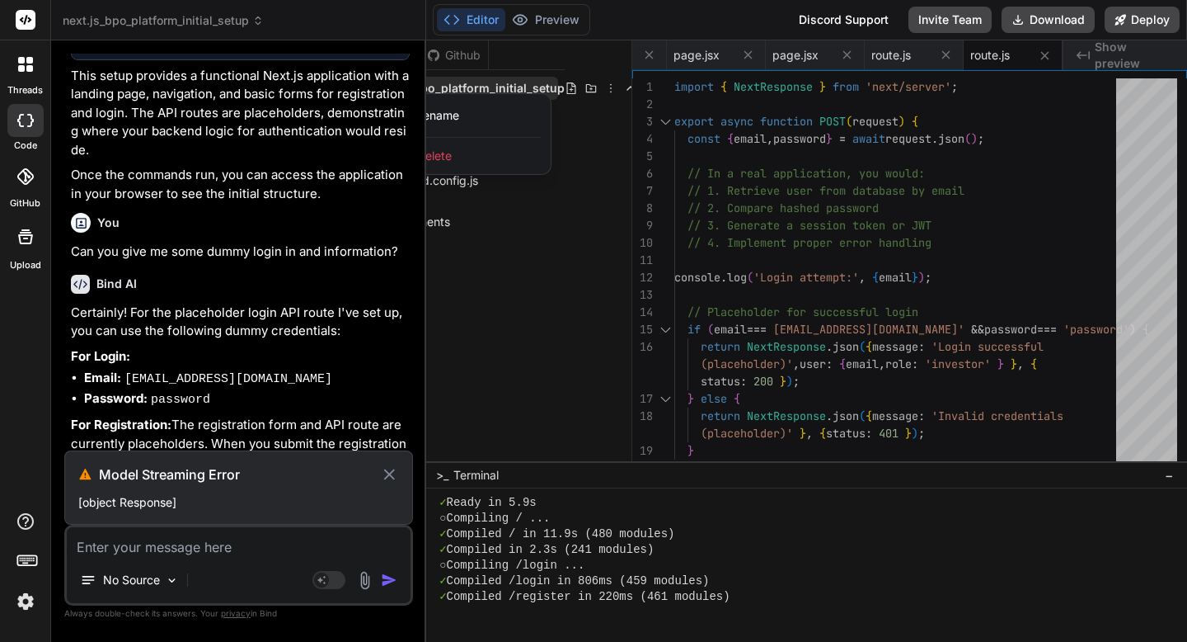
click at [472, 159] on div "Delete" at bounding box center [468, 156] width 165 height 36
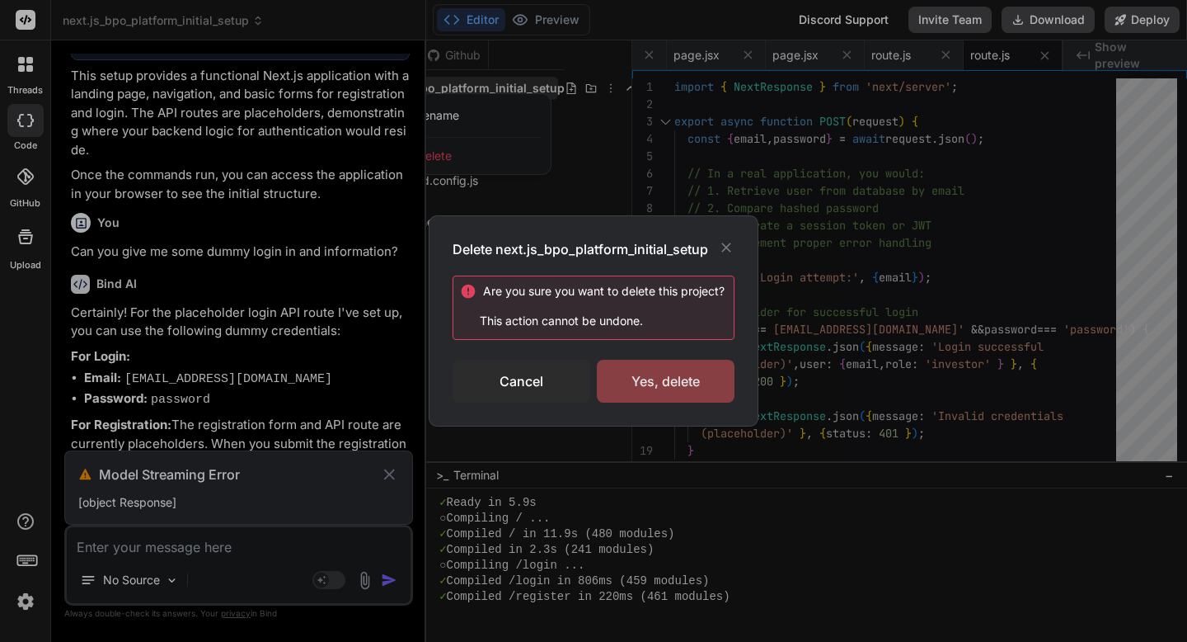
click at [637, 374] on div "Yes, delete" at bounding box center [666, 381] width 138 height 43
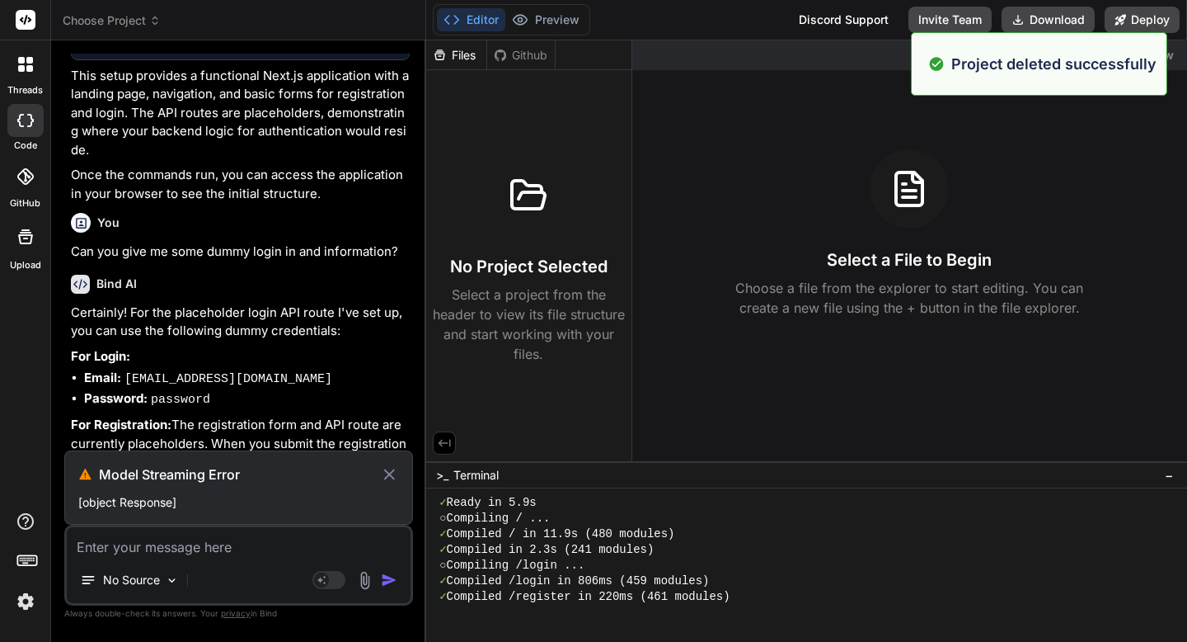
scroll to position [0, 0]
click at [33, 121] on div at bounding box center [25, 120] width 36 height 33
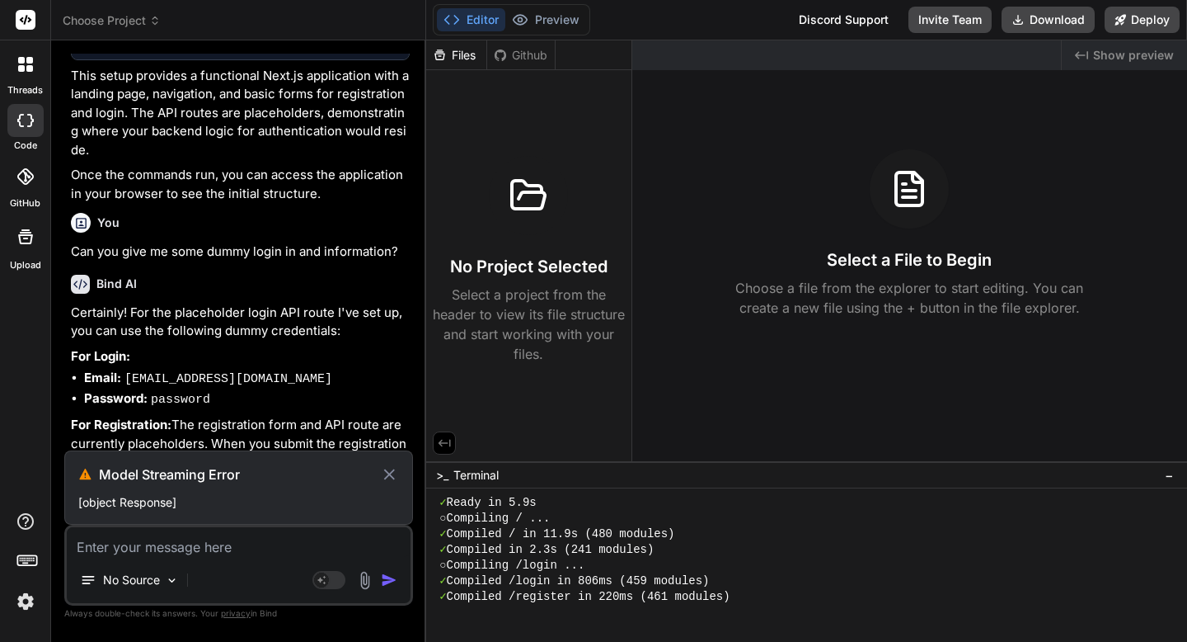
click at [22, 76] on div at bounding box center [25, 64] width 35 height 35
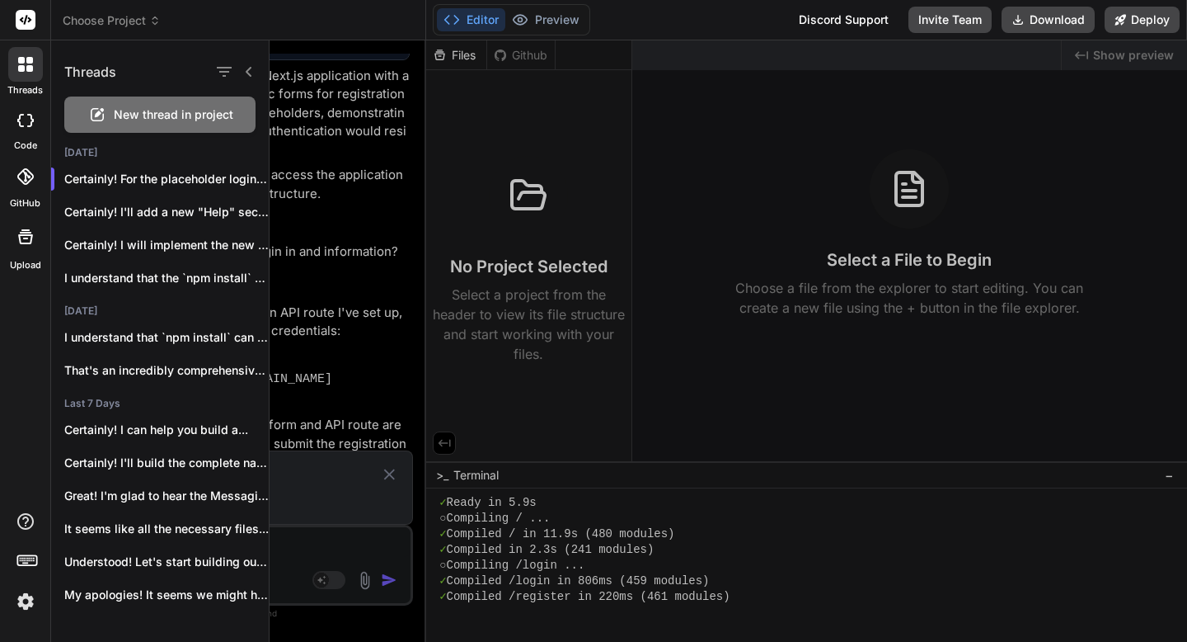
click at [16, 123] on div at bounding box center [25, 120] width 36 height 33
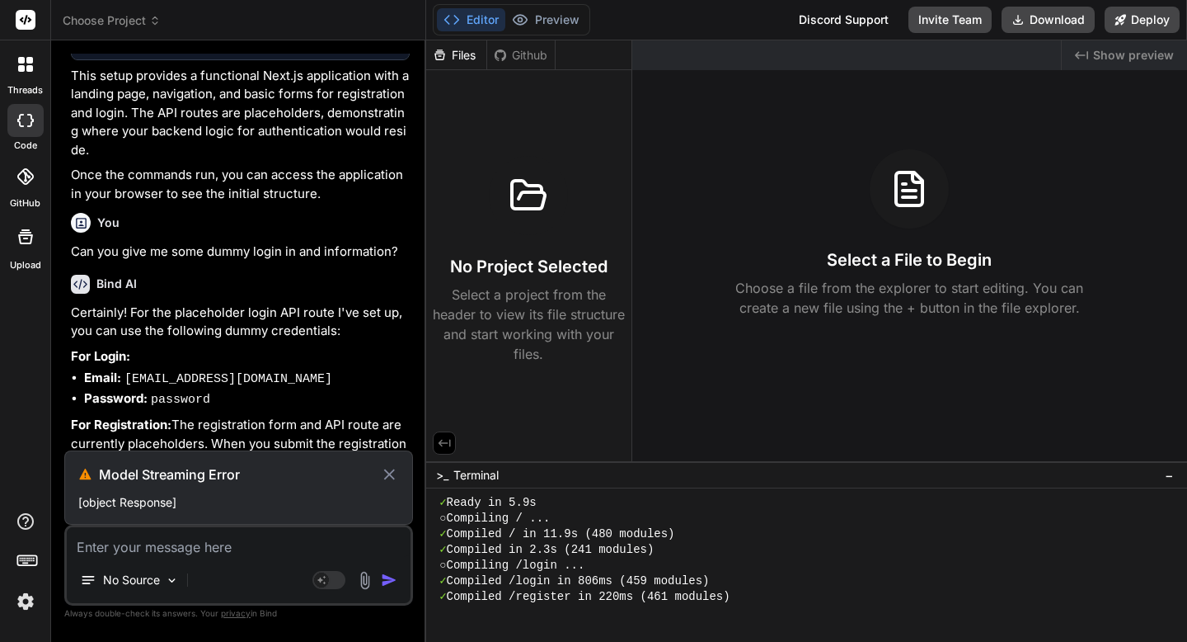
click at [30, 69] on icon at bounding box center [29, 68] width 7 height 7
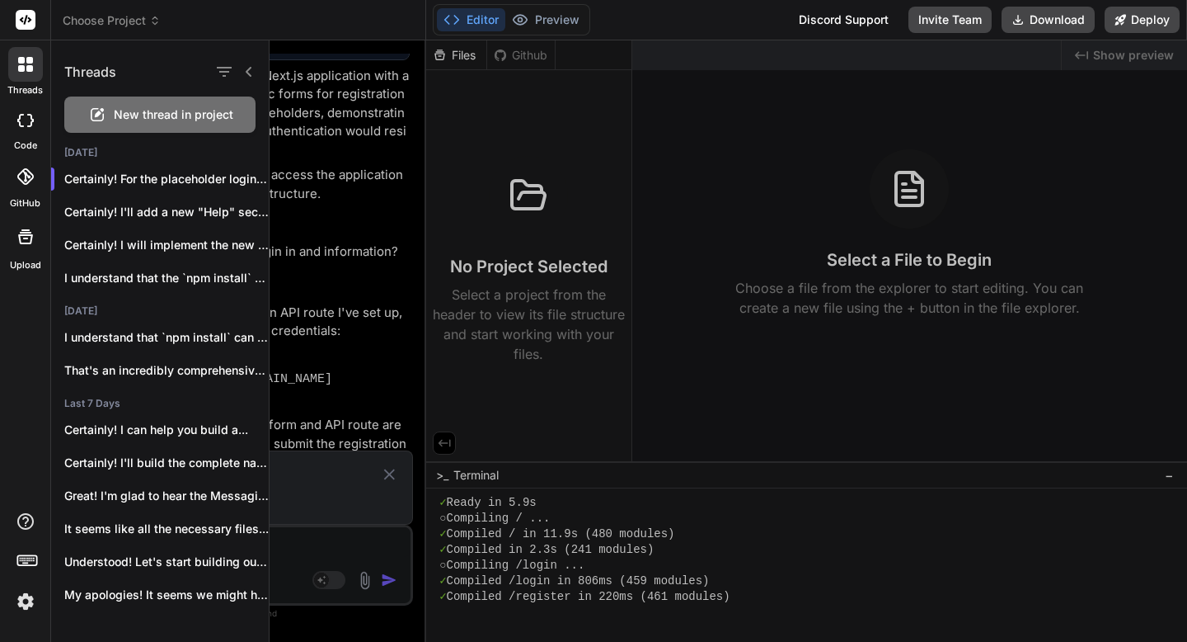
click at [108, 110] on div "New thread in project" at bounding box center [159, 114] width 191 height 36
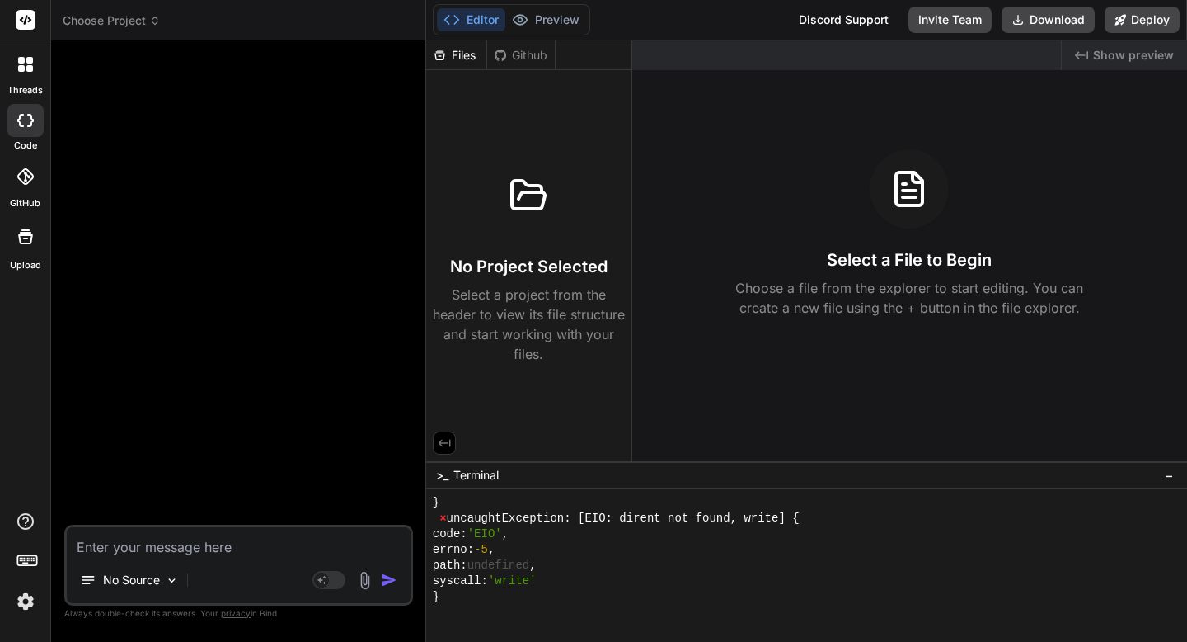
scroll to position [5499, 0]
type textarea "x"
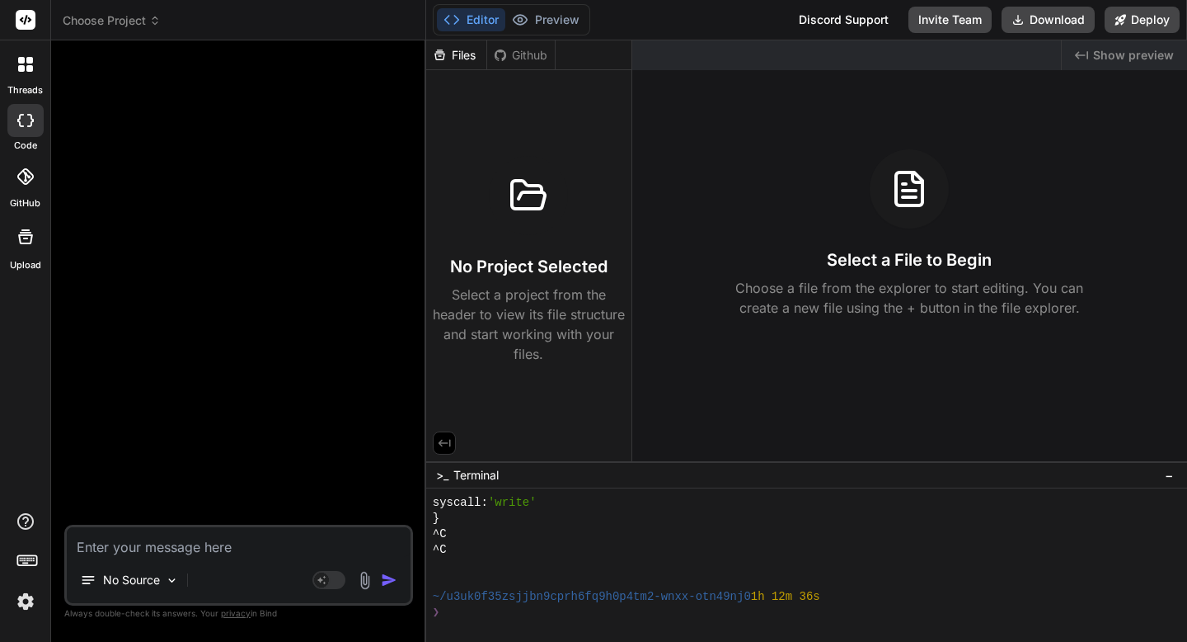
scroll to position [5577, 0]
click at [240, 540] on textarea at bounding box center [239, 542] width 344 height 30
paste textarea "Excellent. Let's move on to the foundational planning for your no-code app. ---…"
type textarea "Excellent. Let's move on to the foundational planning for your no-code app. ---…"
type textarea "x"
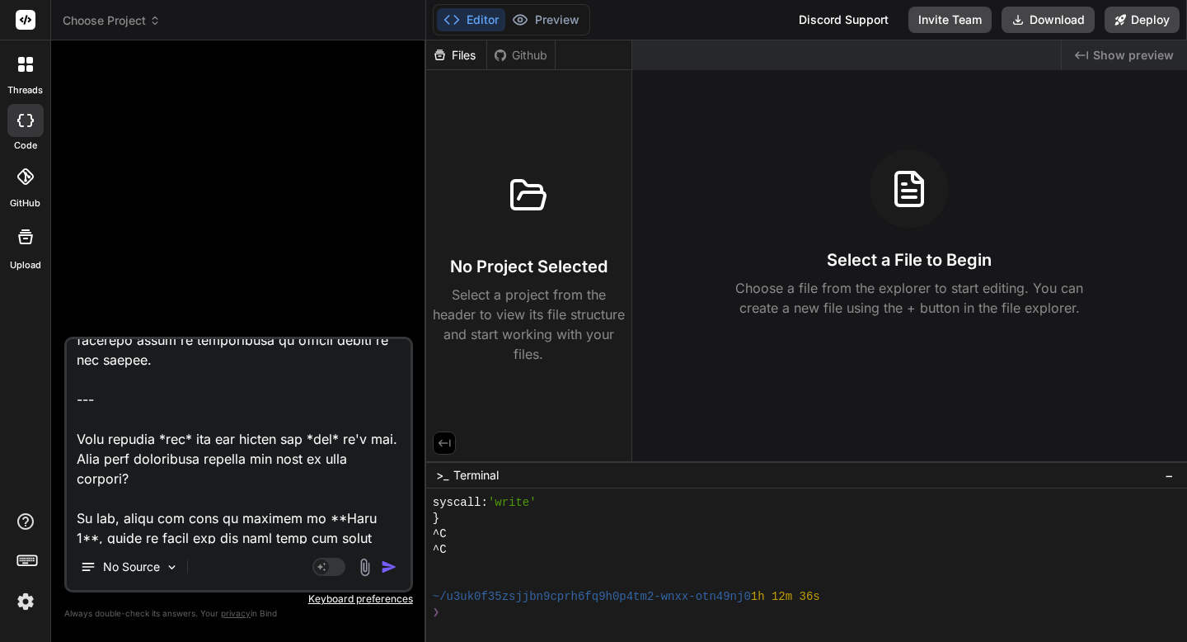
scroll to position [973, 0]
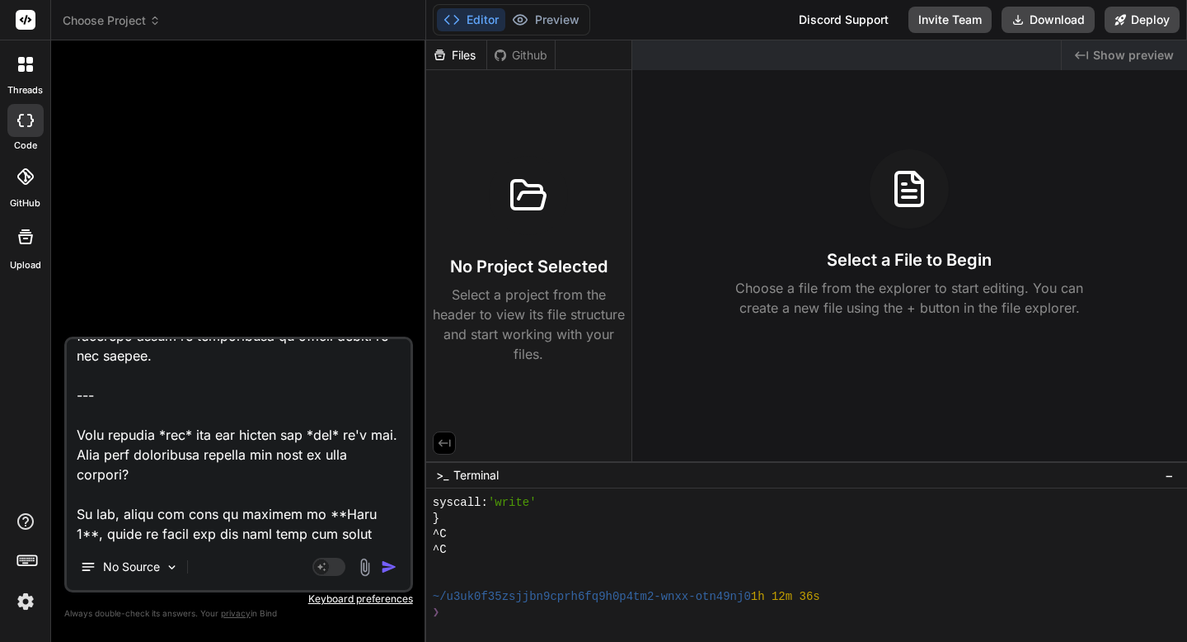
drag, startPoint x: 73, startPoint y: 488, endPoint x: 155, endPoint y: 535, distance: 94.2
click at [155, 535] on textarea at bounding box center [239, 441] width 344 height 204
paste textarea "Great. Let's break the app down into its core functional parts. --- ### **Step …"
type textarea "Excellent. Let's move on to the foundational planning for your no-code app. ---…"
type textarea "x"
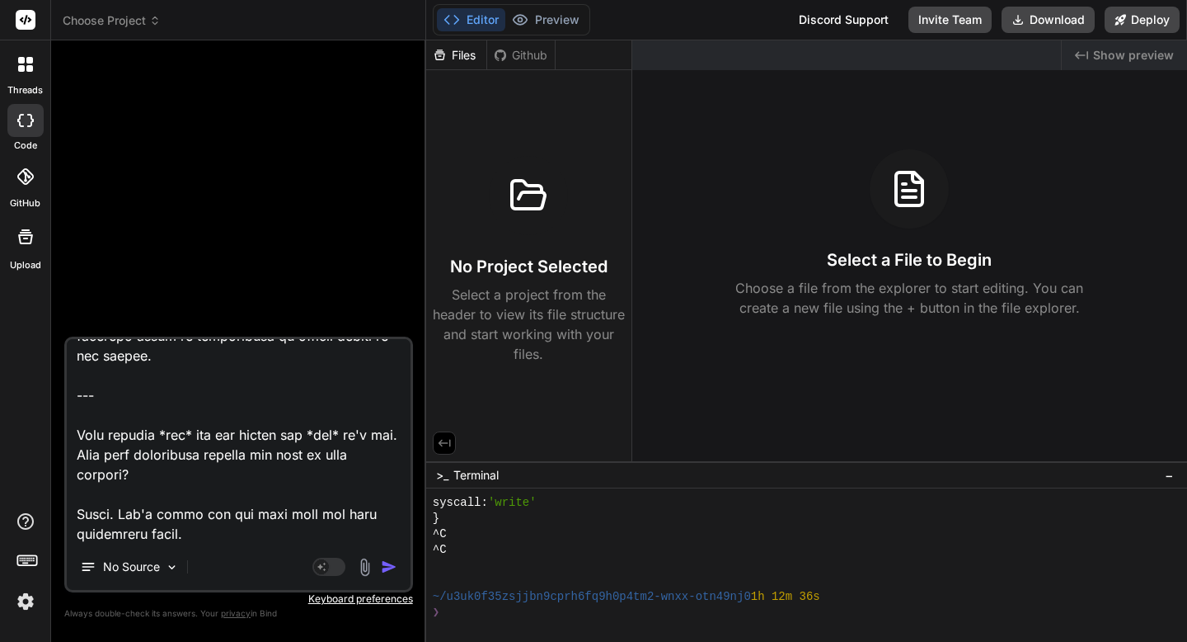
scroll to position [2435, 0]
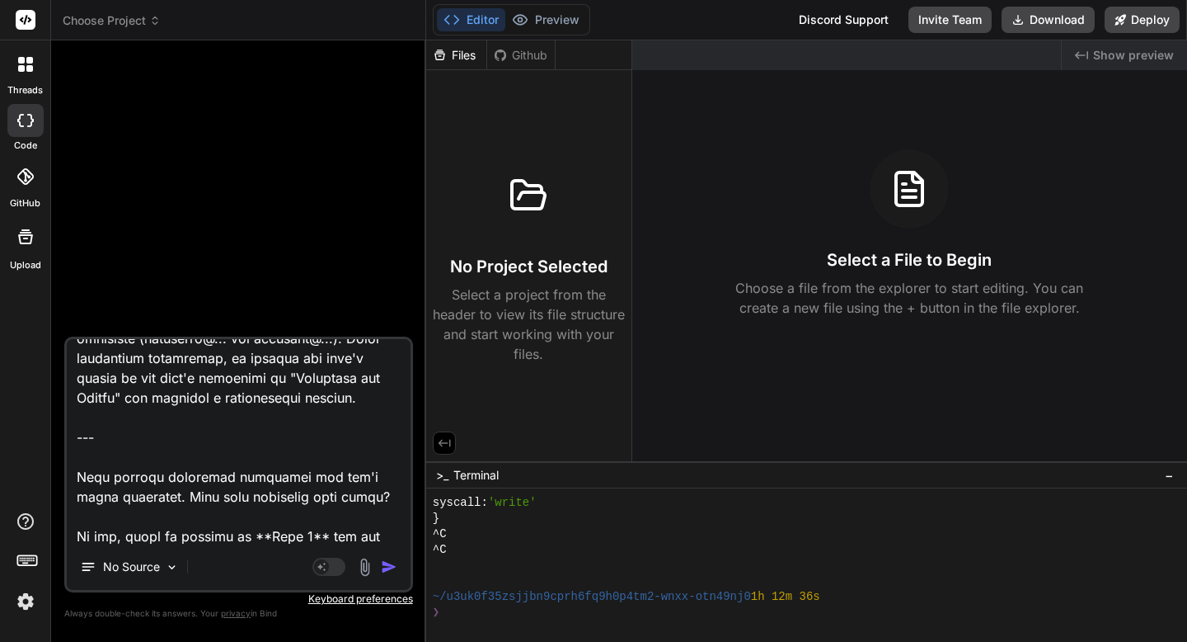
type textarea "Excellent. Let's move on to the foundational planning for your no-code app. ---…"
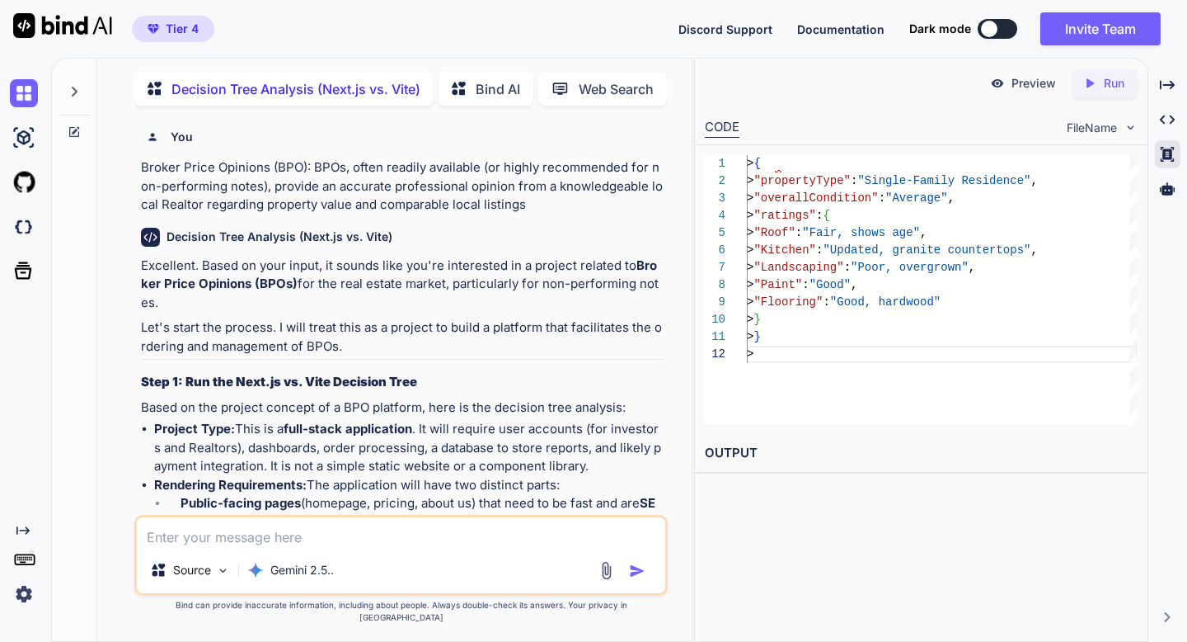
scroll to position [17, 0]
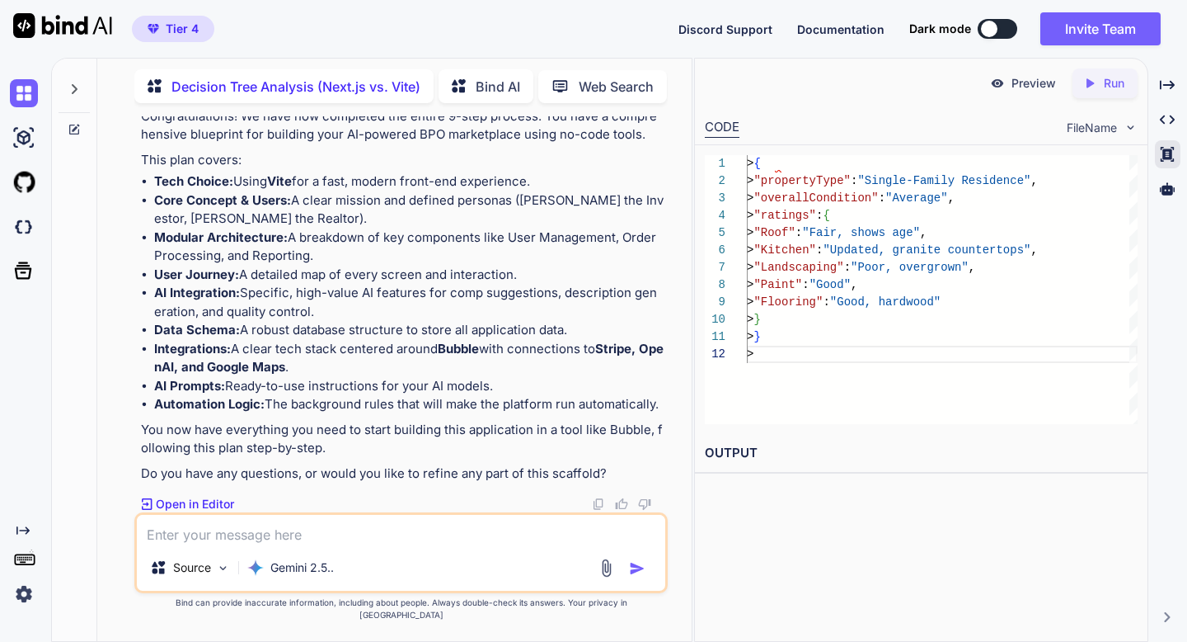
click at [81, 123] on div at bounding box center [74, 129] width 45 height 13
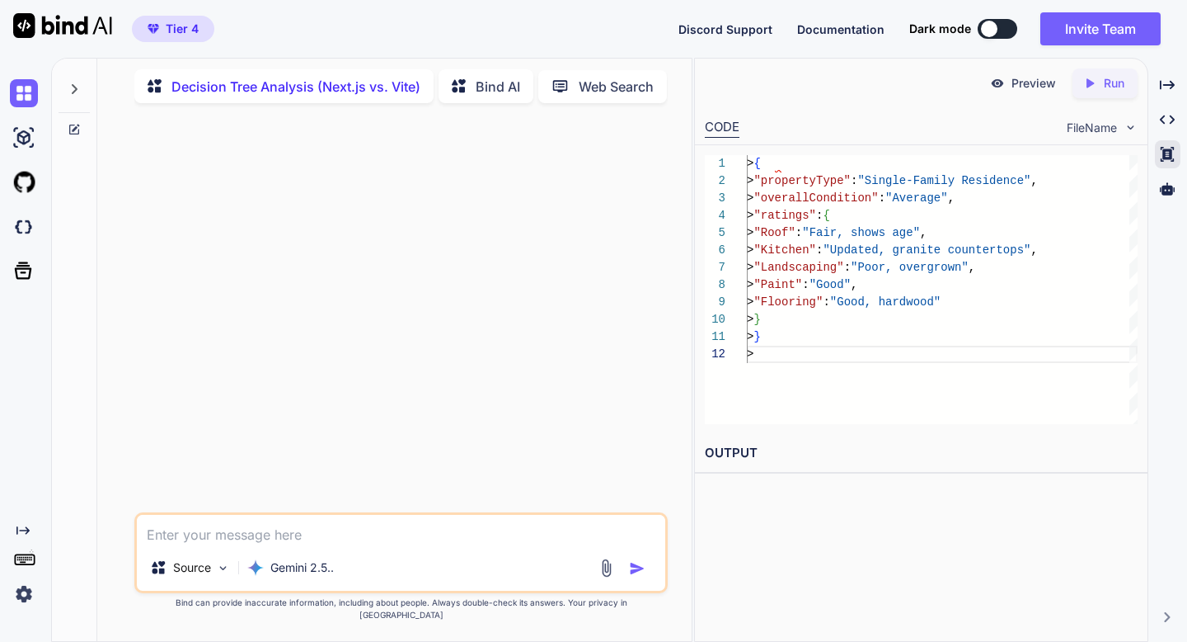
click at [202, 537] on textarea at bounding box center [401, 530] width 528 height 30
paste textarea "Lor Ipsum: Dolorsi Ametc Adip Elitseddoe Tem Incididuntu: Labo etd magnaaliqua …"
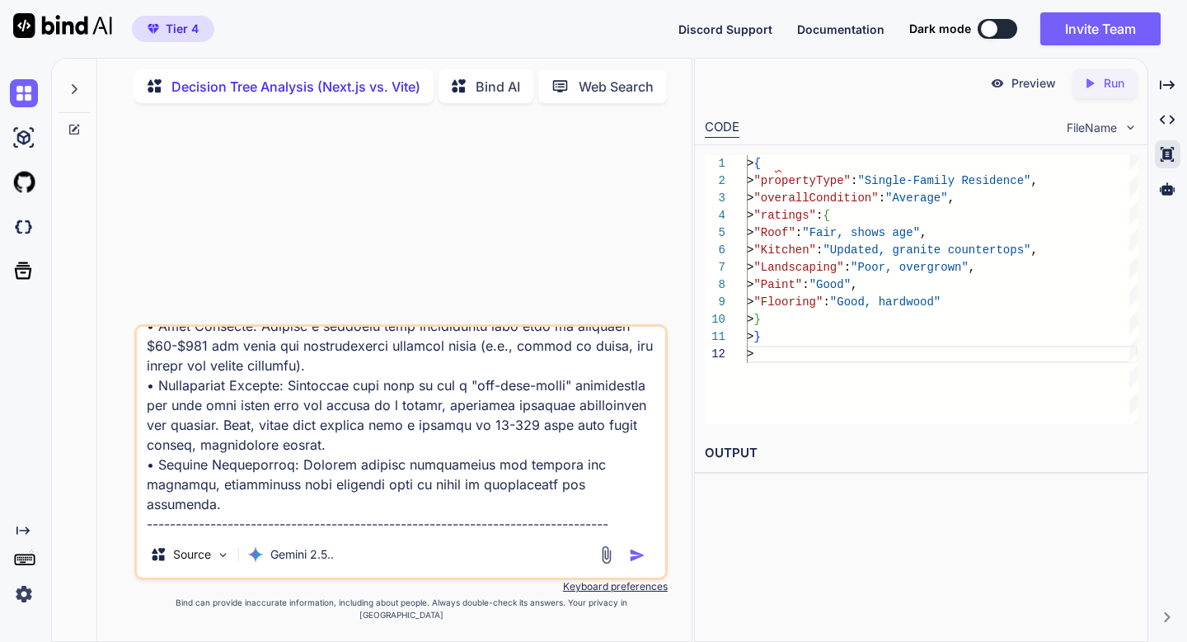
type textarea "Lor Ipsum: Dolorsi Ametc Adip Elitseddoe Tem Incididuntu: Labo etd magnaaliqua …"
click at [633, 563] on img "button" at bounding box center [637, 555] width 16 height 16
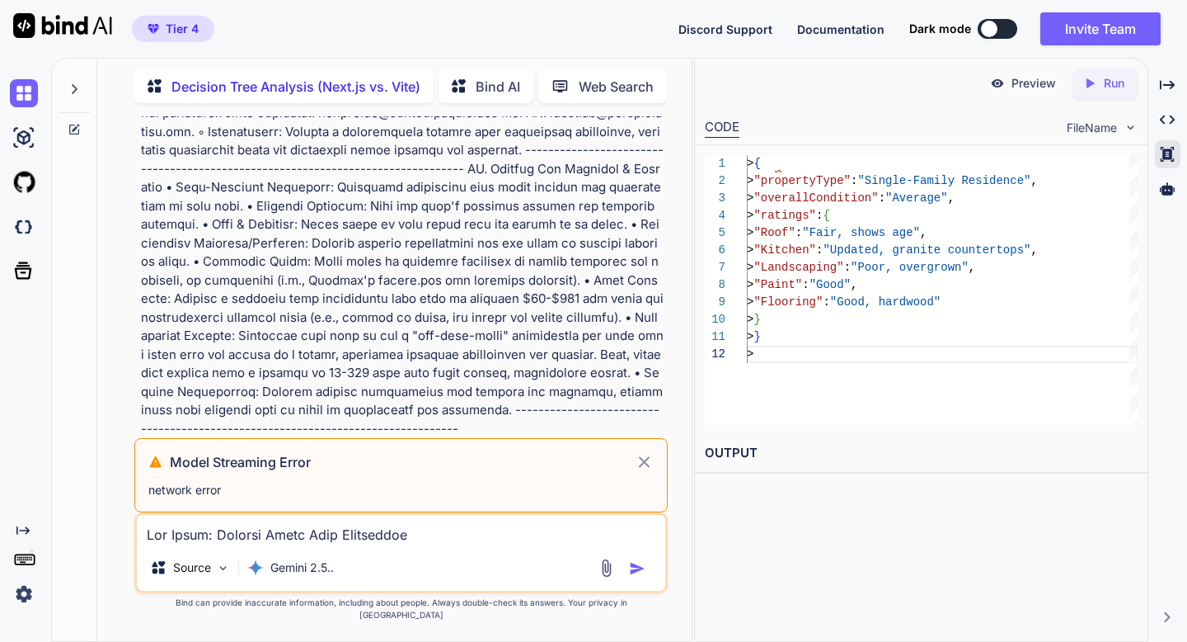
scroll to position [1505, 0]
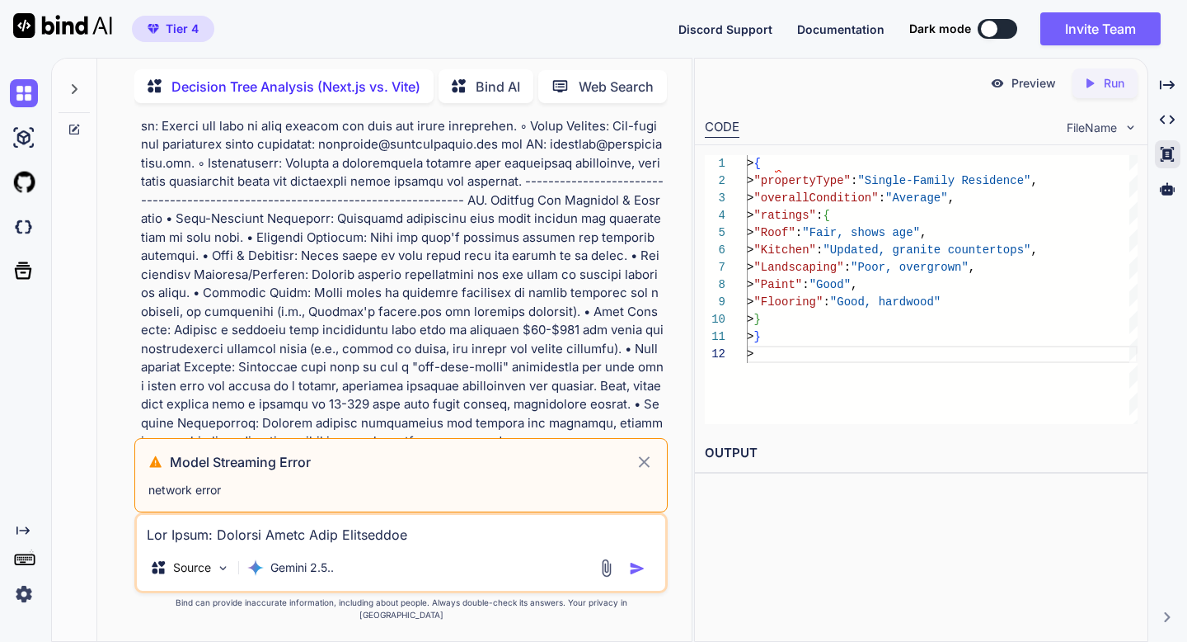
click at [642, 467] on icon at bounding box center [644, 461] width 11 height 11
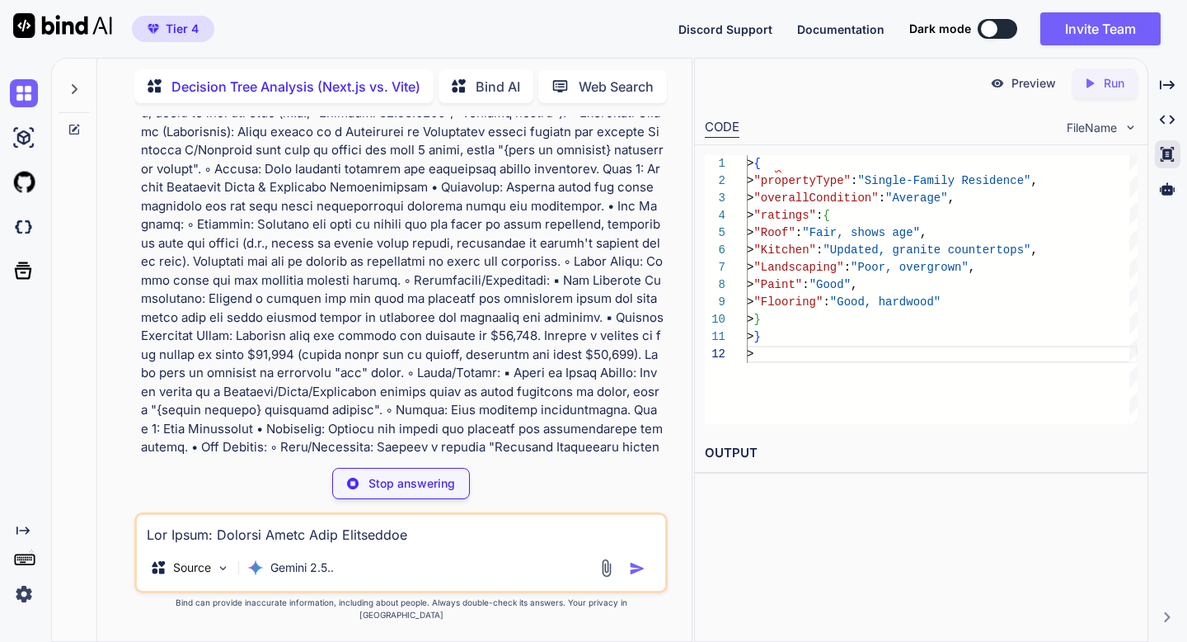
scroll to position [1488, 0]
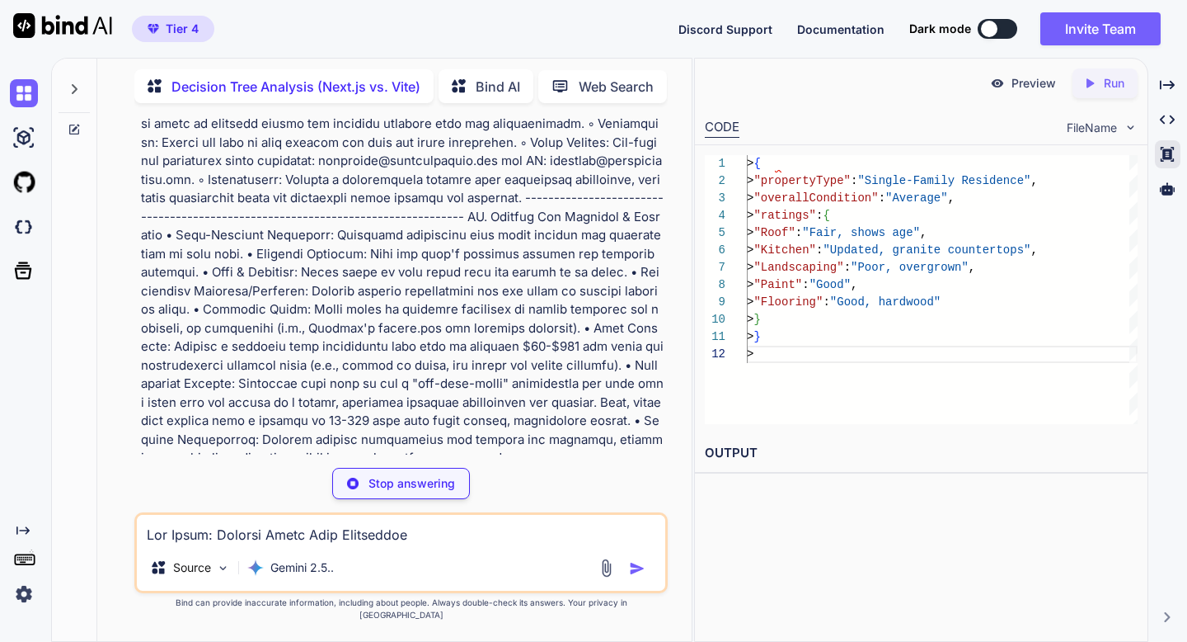
click at [455, 499] on div "Stop answering" at bounding box center [401, 483] width 138 height 31
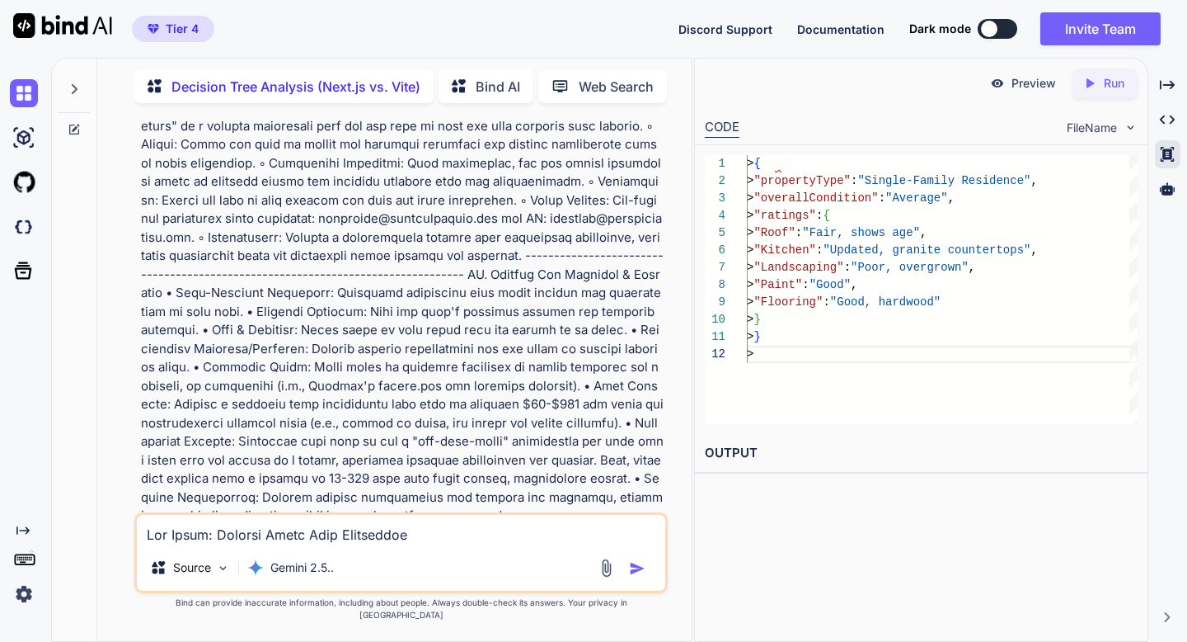
click at [634, 576] on img "button" at bounding box center [637, 568] width 16 height 16
click at [632, 576] on img "button" at bounding box center [637, 568] width 16 height 16
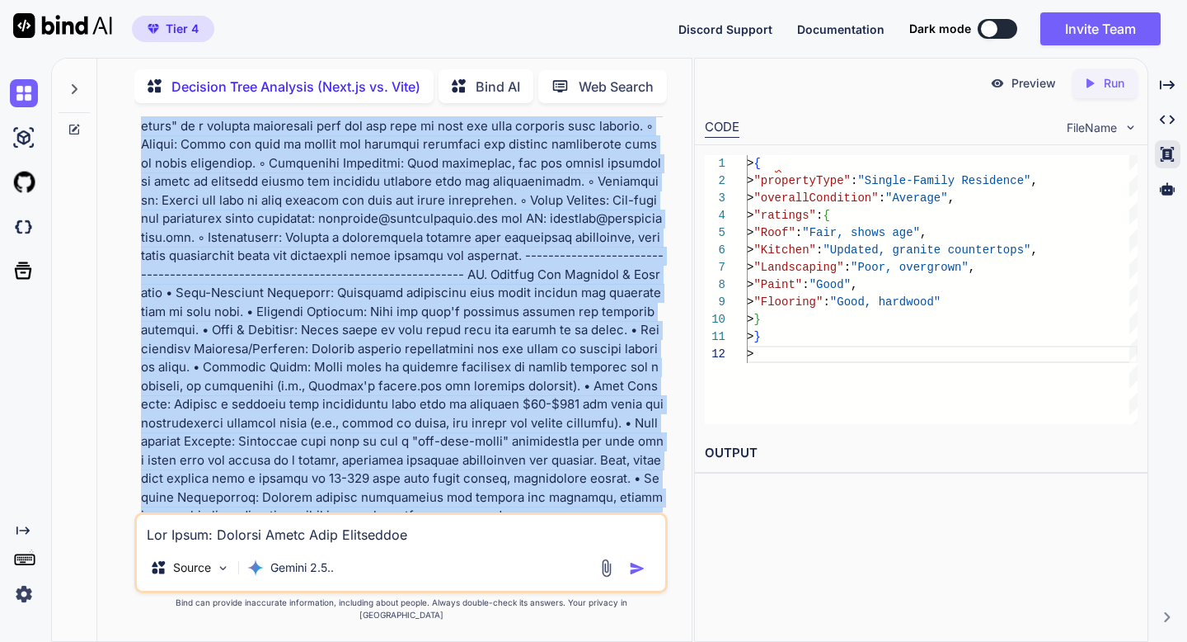
copy p "Lor Ipsum: Dolorsi Ametc Adip Elitseddoe Tem Incididuntu: Labo etd magnaaliqua …"
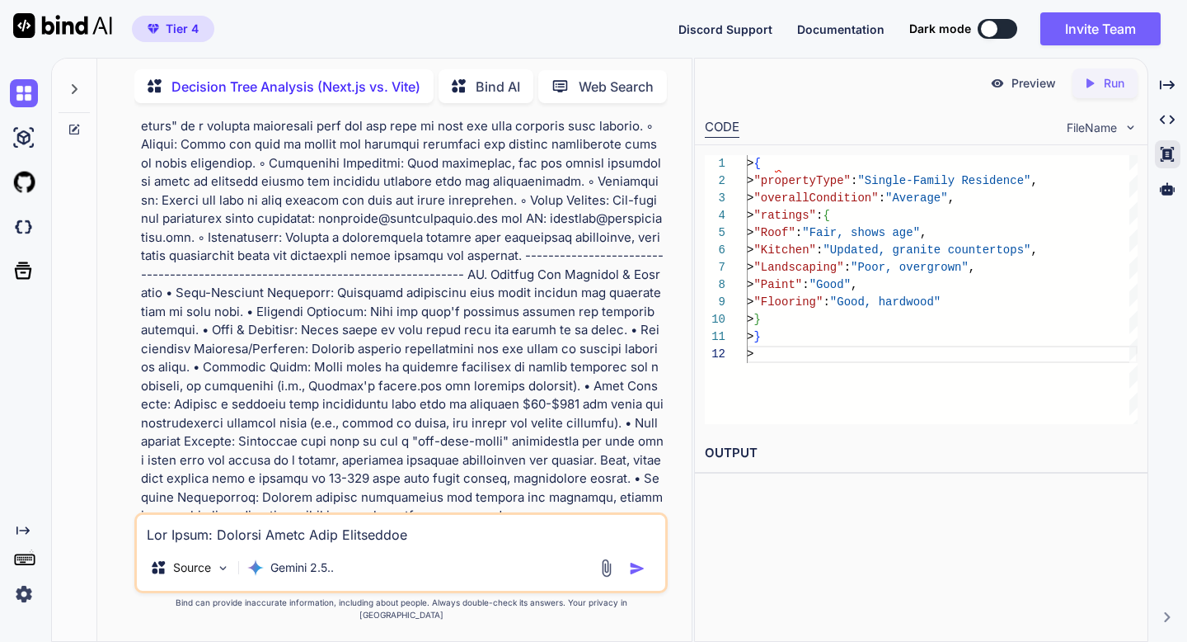
click at [72, 115] on div at bounding box center [74, 96] width 45 height 80
click at [72, 123] on icon at bounding box center [74, 129] width 13 height 13
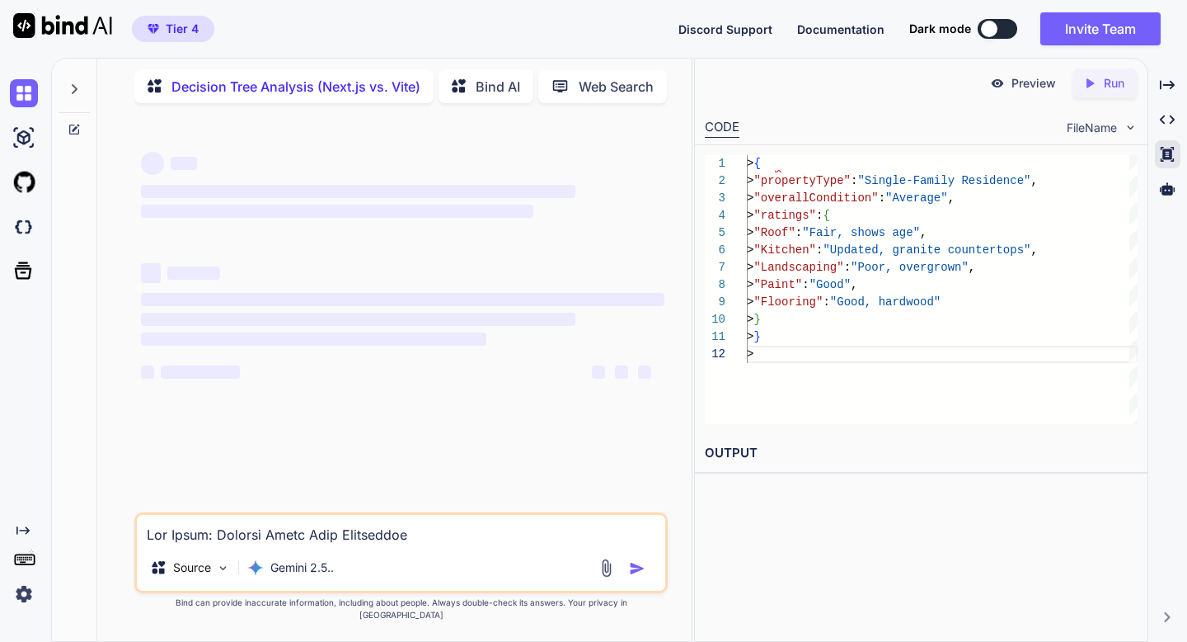
click at [169, 544] on textarea at bounding box center [401, 530] width 528 height 30
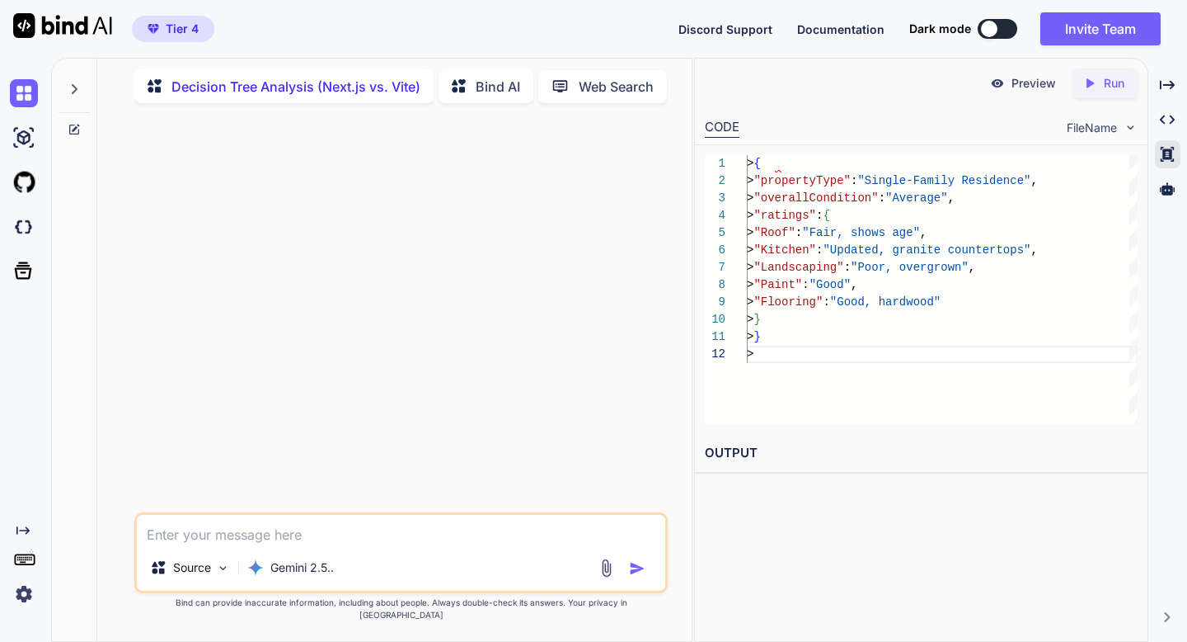
paste textarea "Lor Ipsum: Dolorsi Ametc Adip Elitseddoe Tem Incididuntu: Labo etd magnaaliqua …"
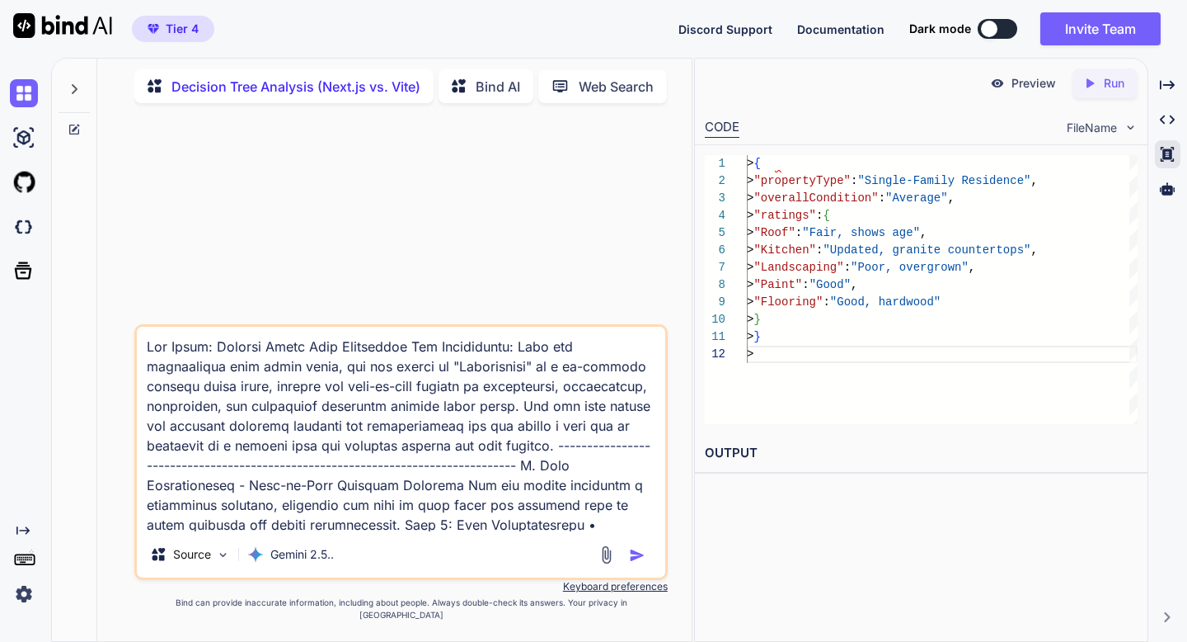
scroll to position [2019, 0]
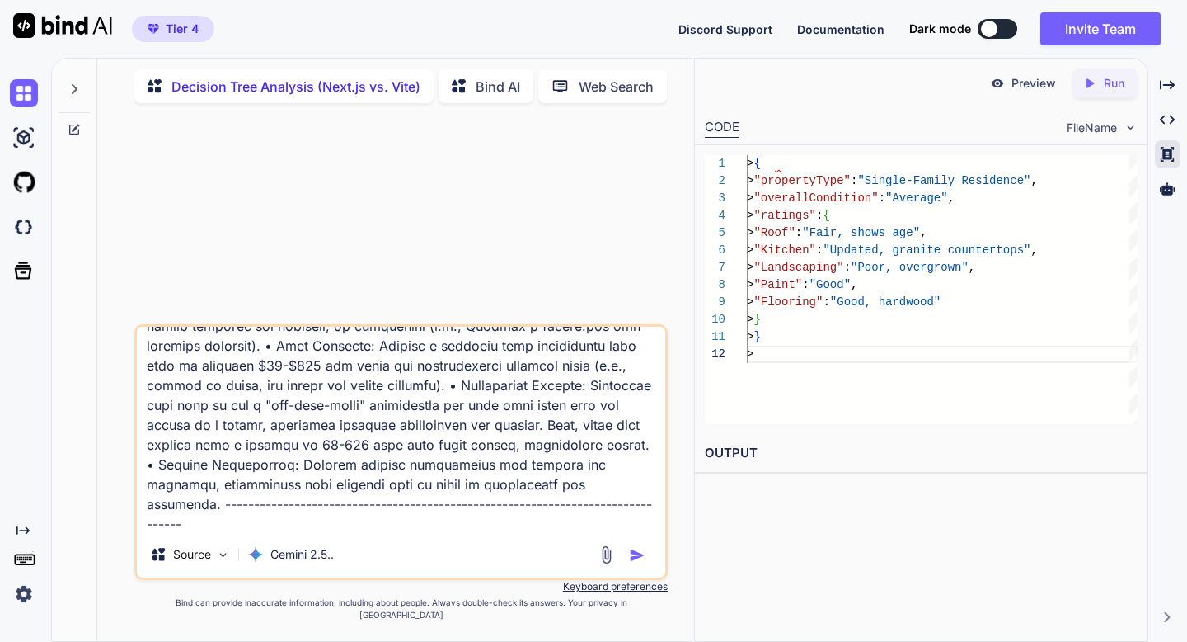
type textarea "Lor Ipsum: Dolorsi Ametc Adip Elitseddoe Tem Incididuntu: Labo etd magnaaliqua …"
click at [638, 563] on img "button" at bounding box center [637, 555] width 16 height 16
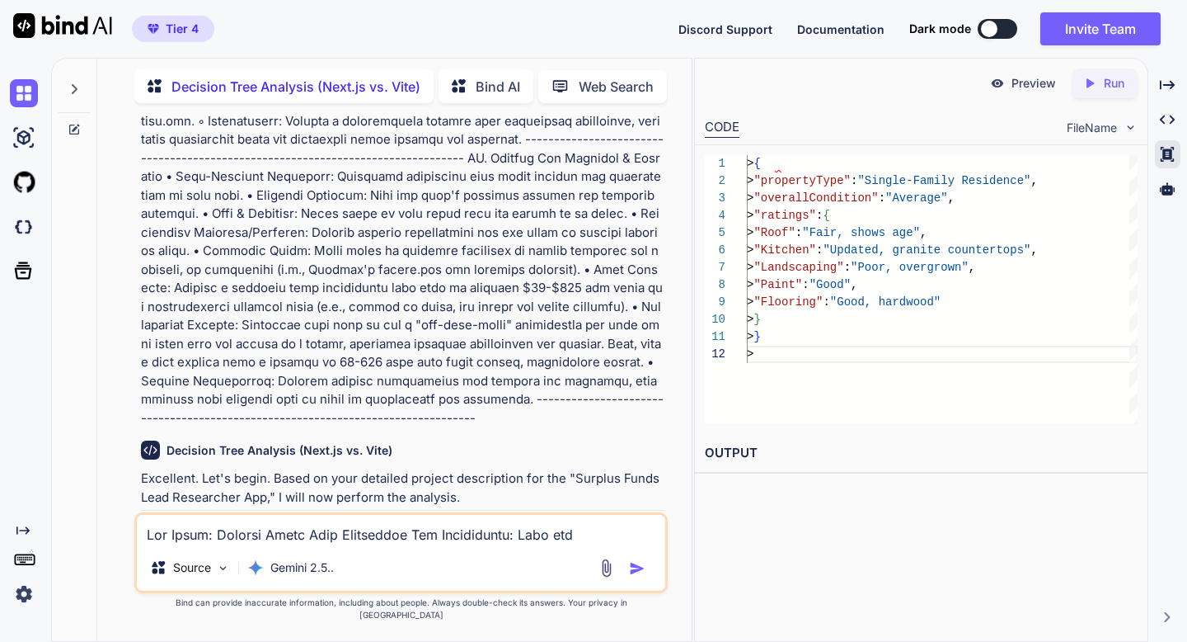
scroll to position [2080, 0]
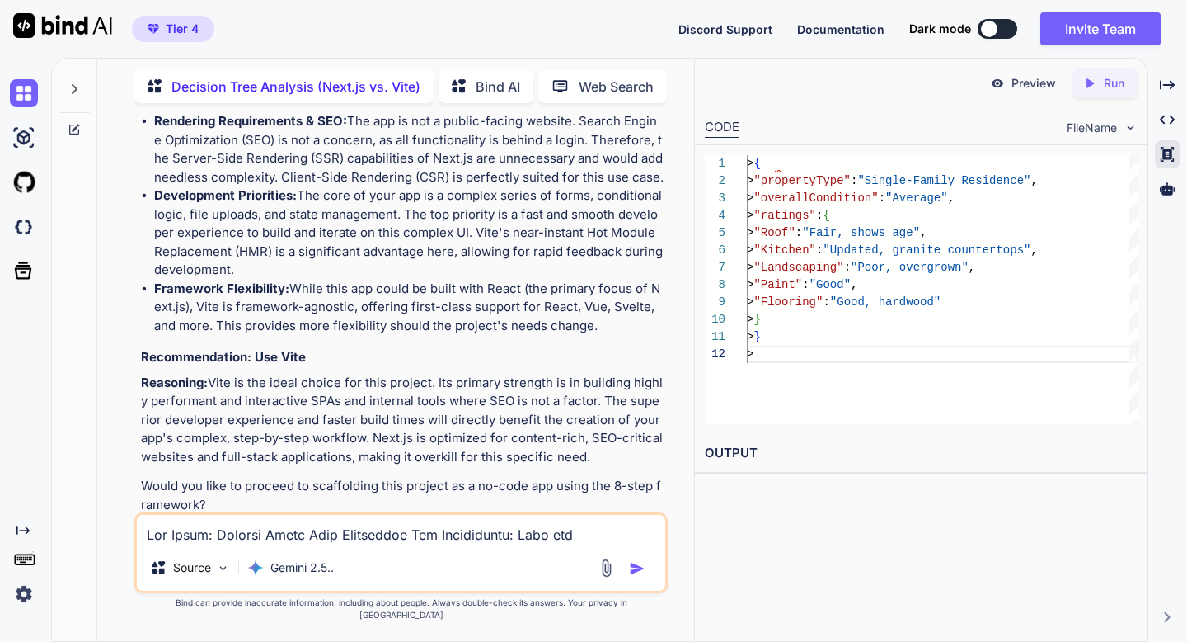
click at [360, 544] on textarea at bounding box center [401, 530] width 528 height 30
type textarea "yes"
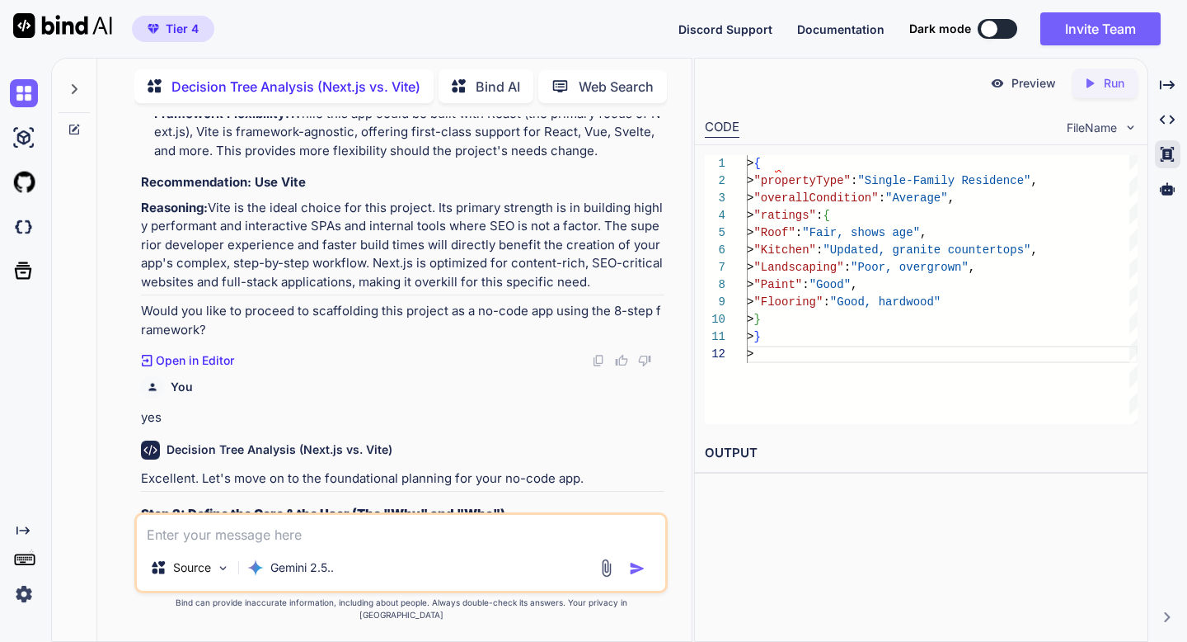
scroll to position [2851, 0]
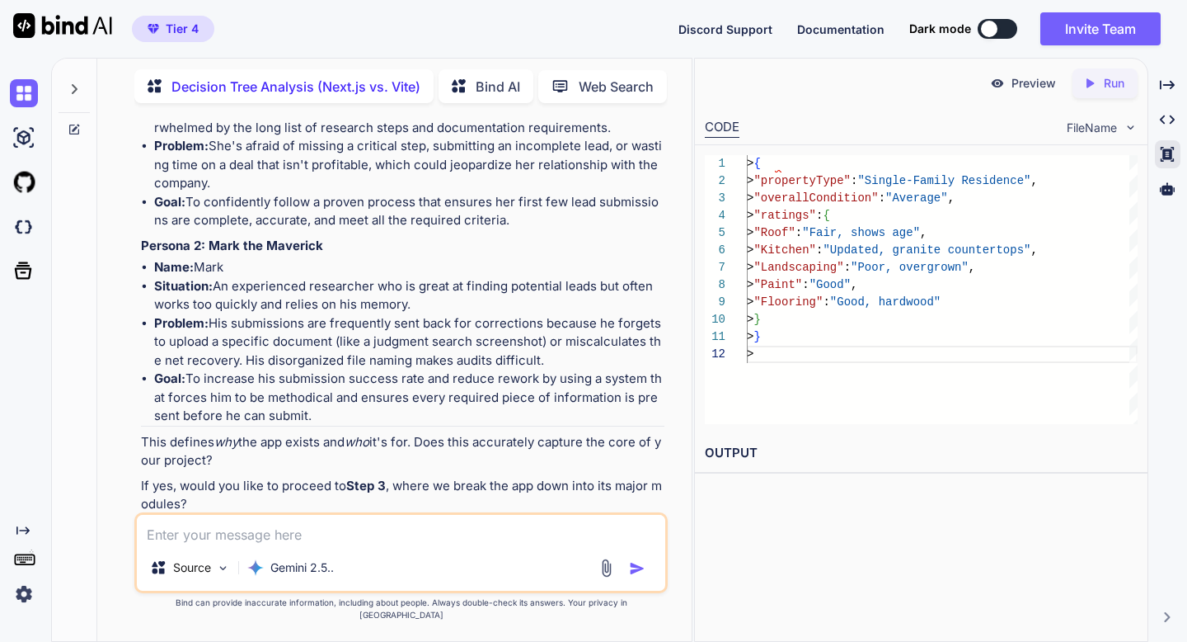
click at [359, 540] on textarea at bounding box center [401, 530] width 528 height 30
click at [596, 529] on img at bounding box center [598, 535] width 13 height 13
click at [576, 543] on textarea at bounding box center [401, 530] width 528 height 30
type textarea "yes"
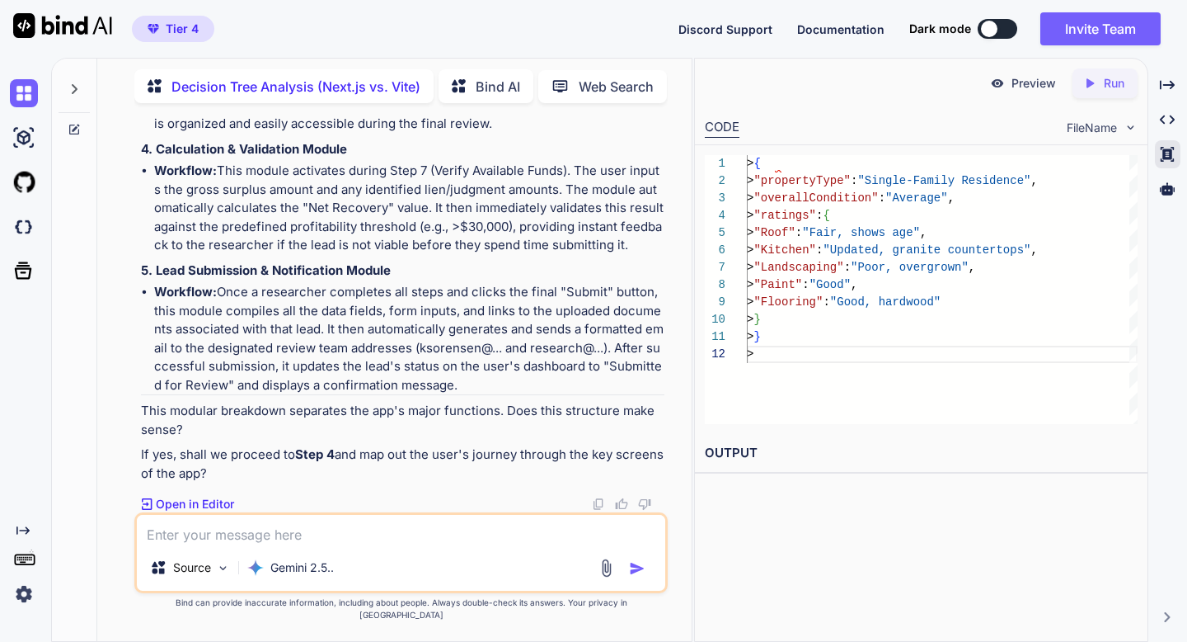
scroll to position [3809, 0]
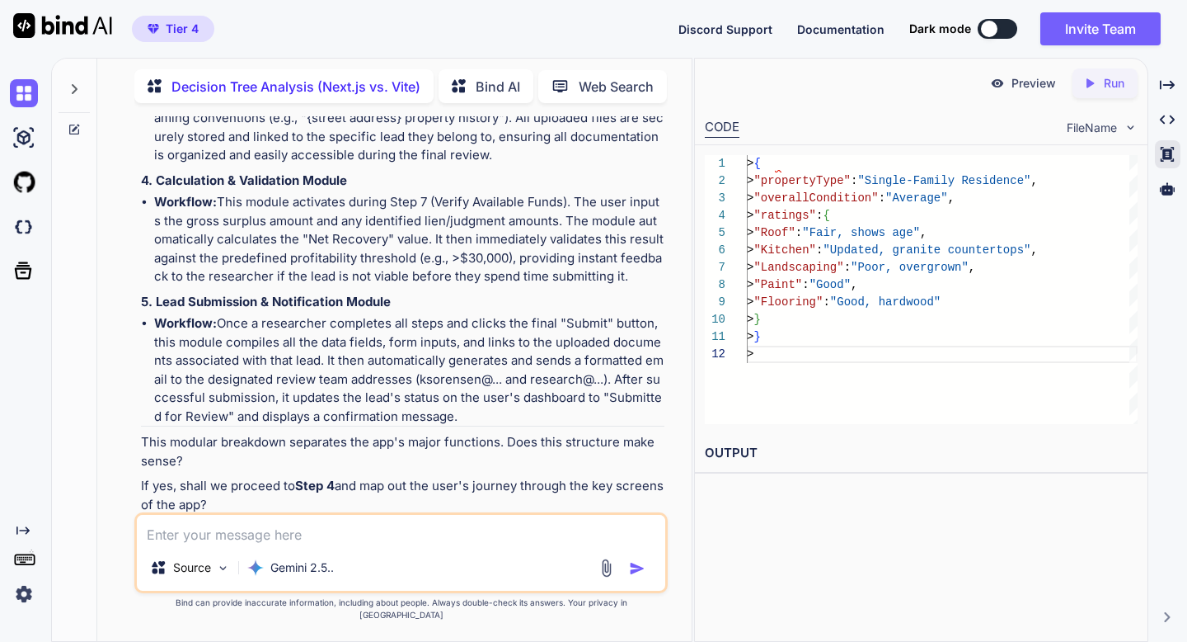
click at [599, 529] on img at bounding box center [598, 535] width 13 height 13
click at [296, 544] on textarea at bounding box center [401, 530] width 528 height 30
type textarea "yes"
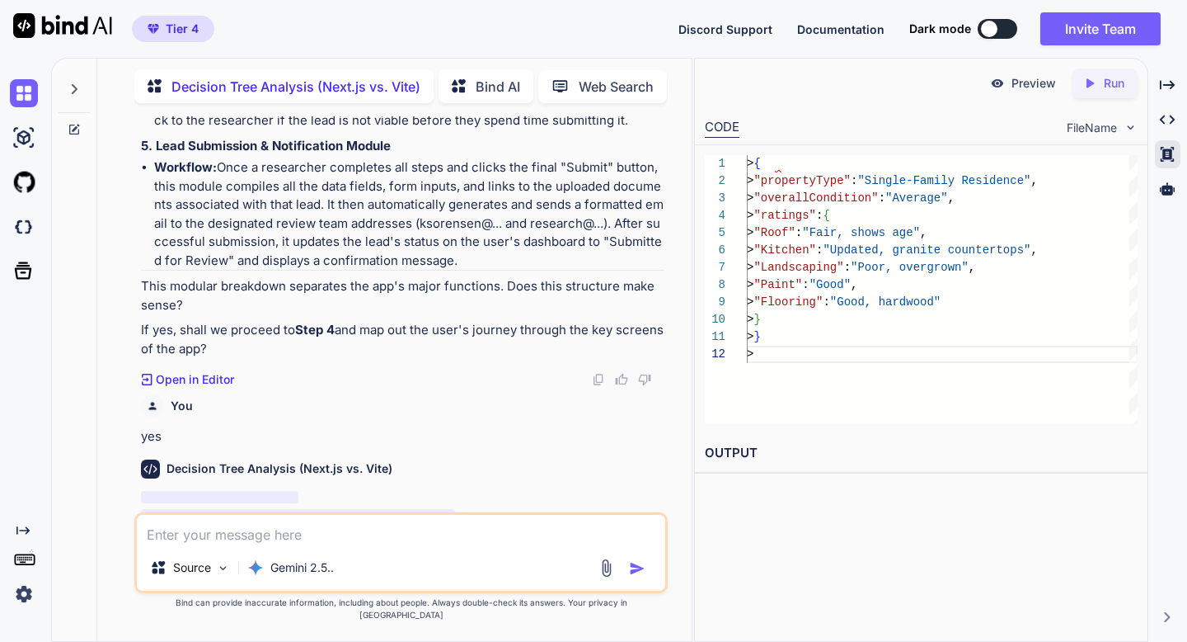
scroll to position [3984, 0]
